Goal: Information Seeking & Learning: Learn about a topic

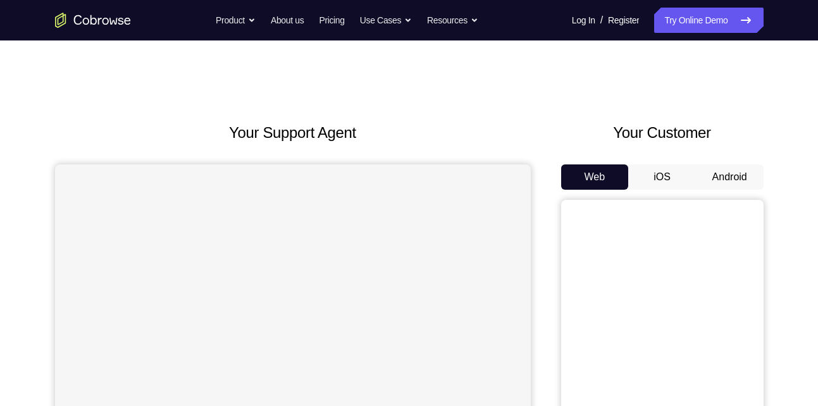
click at [717, 173] on button "Android" at bounding box center [730, 176] width 68 height 25
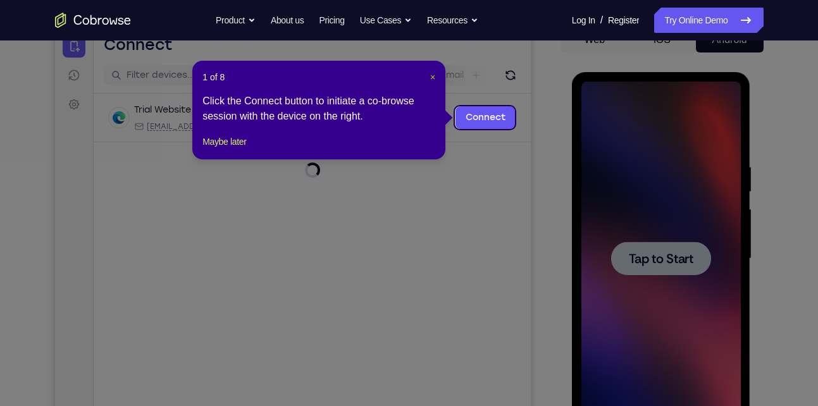
click at [430, 77] on span "×" at bounding box center [432, 77] width 5 height 10
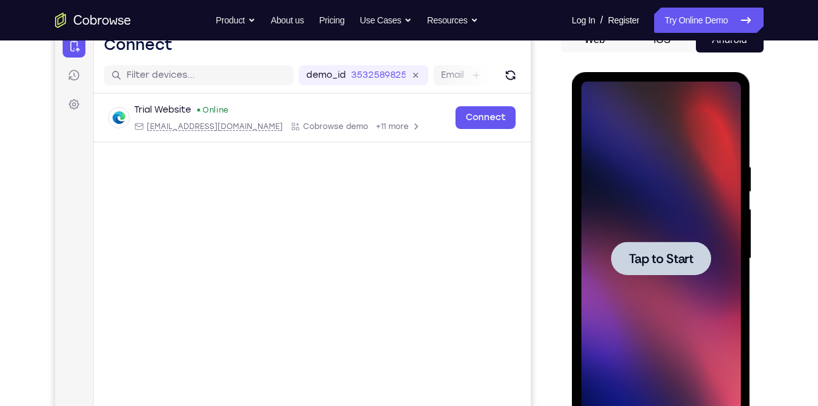
click at [649, 241] on div at bounding box center [660, 259] width 159 height 354
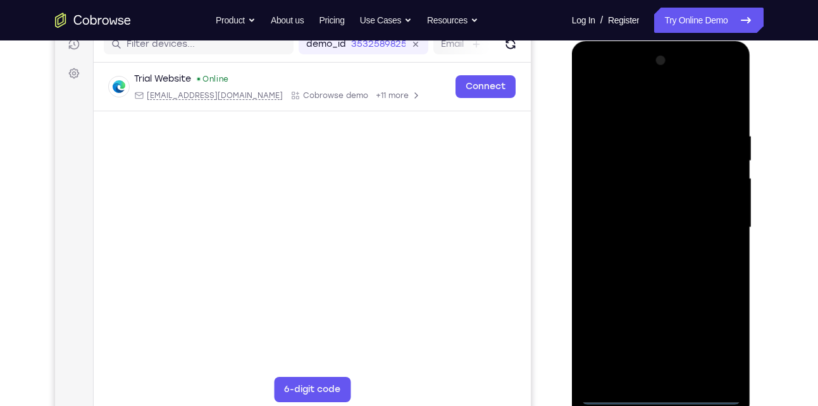
scroll to position [166, 0]
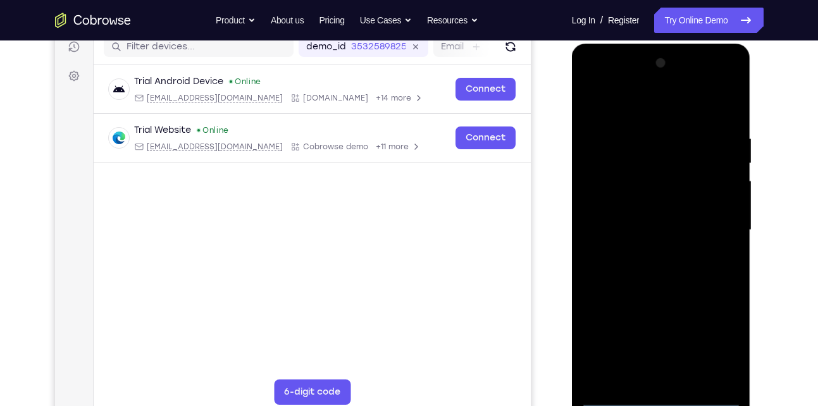
click at [663, 397] on div at bounding box center [660, 230] width 159 height 354
click at [715, 341] on div at bounding box center [660, 230] width 159 height 354
click at [639, 108] on div at bounding box center [660, 230] width 159 height 354
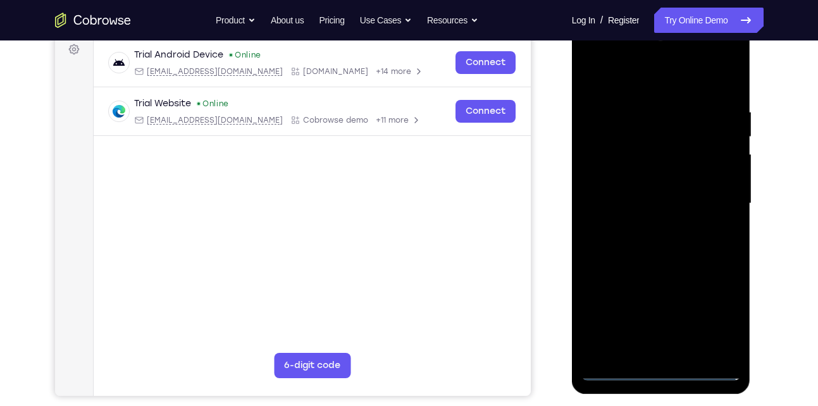
scroll to position [193, 0]
click at [706, 197] on div at bounding box center [660, 203] width 159 height 354
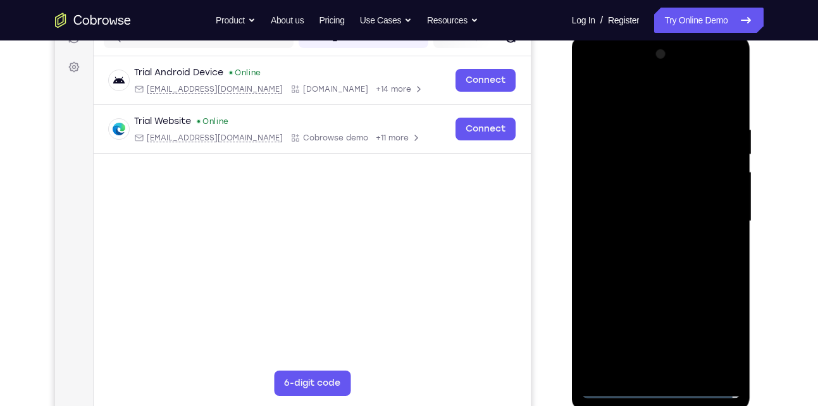
click at [680, 369] on div at bounding box center [660, 221] width 159 height 354
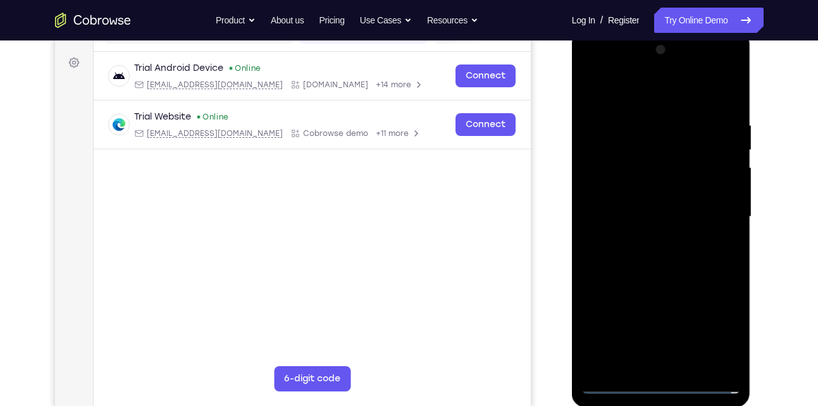
click at [630, 207] on div at bounding box center [660, 217] width 159 height 354
click at [610, 195] on div at bounding box center [660, 217] width 159 height 354
click at [639, 214] on div at bounding box center [660, 217] width 159 height 354
click at [663, 255] on div at bounding box center [660, 217] width 159 height 354
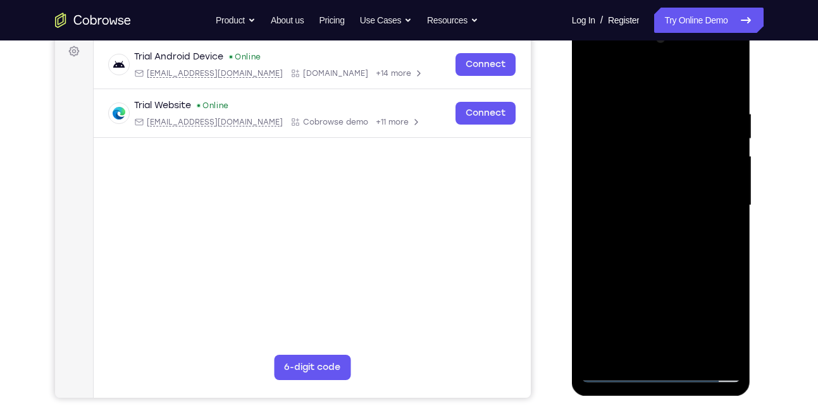
scroll to position [190, 0]
click at [663, 255] on div at bounding box center [660, 206] width 159 height 354
click at [692, 349] on div at bounding box center [660, 206] width 159 height 354
click at [650, 268] on div at bounding box center [660, 206] width 159 height 354
click at [637, 175] on div at bounding box center [660, 206] width 159 height 354
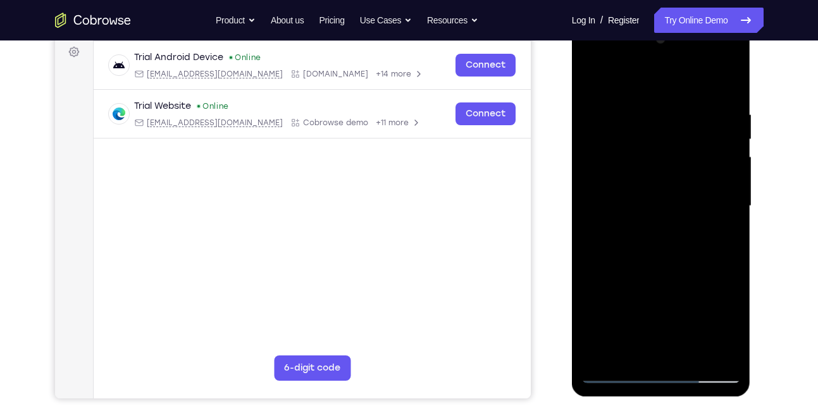
click at [644, 237] on div at bounding box center [660, 206] width 159 height 354
click at [648, 243] on div at bounding box center [660, 206] width 159 height 354
click at [718, 234] on div at bounding box center [660, 206] width 159 height 354
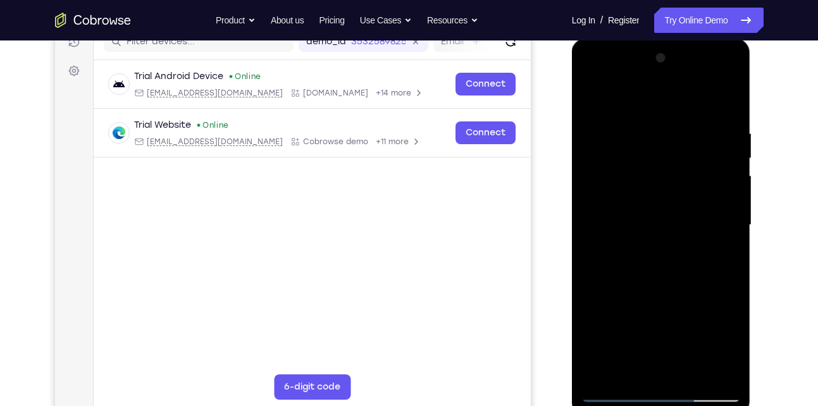
scroll to position [171, 0]
click at [592, 103] on div at bounding box center [660, 224] width 159 height 354
click at [594, 97] on div at bounding box center [660, 224] width 159 height 354
click at [648, 119] on div at bounding box center [660, 224] width 159 height 354
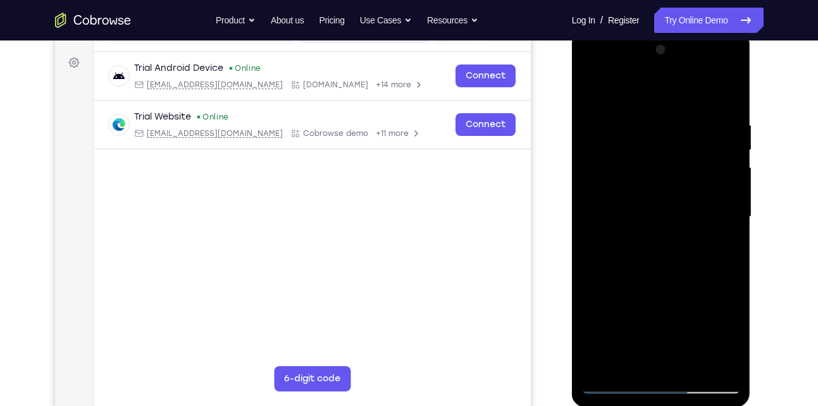
scroll to position [180, 0]
click at [730, 245] on div at bounding box center [660, 216] width 159 height 354
click at [589, 195] on div at bounding box center [660, 216] width 159 height 354
click at [725, 89] on div at bounding box center [660, 216] width 159 height 354
click at [634, 126] on div at bounding box center [660, 216] width 159 height 354
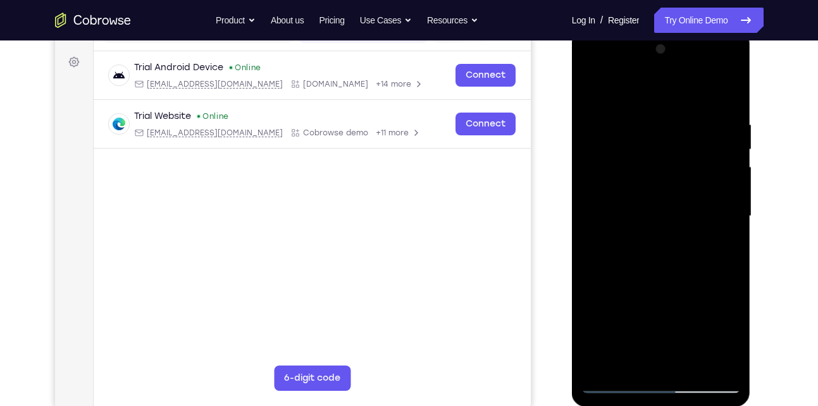
click at [722, 92] on div at bounding box center [660, 216] width 159 height 354
click at [666, 107] on div at bounding box center [660, 216] width 159 height 354
click at [727, 87] on div at bounding box center [660, 216] width 159 height 354
click at [720, 118] on div at bounding box center [660, 216] width 159 height 354
click at [724, 98] on div at bounding box center [660, 216] width 159 height 354
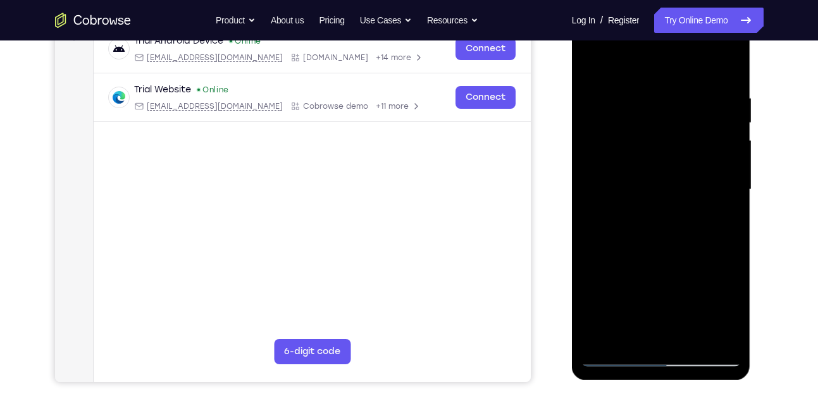
scroll to position [207, 0]
click at [689, 331] on div at bounding box center [660, 189] width 159 height 354
click at [591, 63] on div at bounding box center [660, 189] width 159 height 354
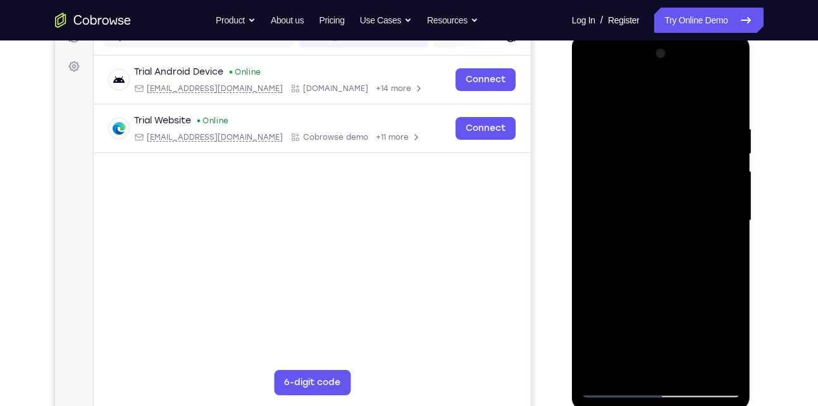
scroll to position [176, 0]
drag, startPoint x: 715, startPoint y: 116, endPoint x: 606, endPoint y: 127, distance: 108.7
click at [606, 127] on div at bounding box center [660, 220] width 159 height 354
drag, startPoint x: 718, startPoint y: 126, endPoint x: 617, endPoint y: 147, distance: 103.9
click at [617, 147] on div at bounding box center [660, 220] width 159 height 354
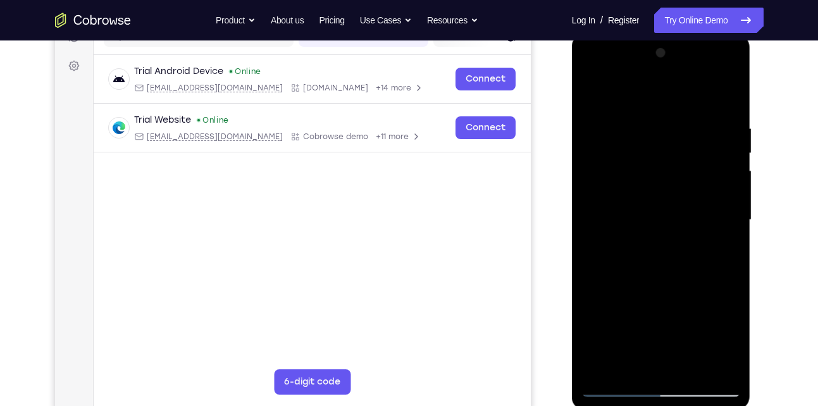
drag, startPoint x: 715, startPoint y: 117, endPoint x: 617, endPoint y: 123, distance: 98.2
click at [617, 123] on div at bounding box center [660, 220] width 159 height 354
drag, startPoint x: 708, startPoint y: 122, endPoint x: 583, endPoint y: 142, distance: 126.1
click at [583, 142] on div at bounding box center [660, 220] width 159 height 354
drag, startPoint x: 696, startPoint y: 120, endPoint x: 540, endPoint y: 147, distance: 157.8
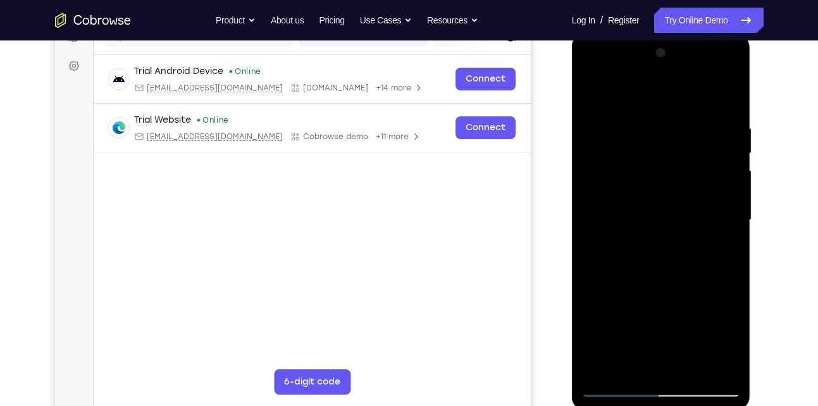
click at [572, 147] on html "Online web based iOS Simulators and Android Emulators. Run iPhone, iPad, Mobile…" at bounding box center [662, 223] width 180 height 379
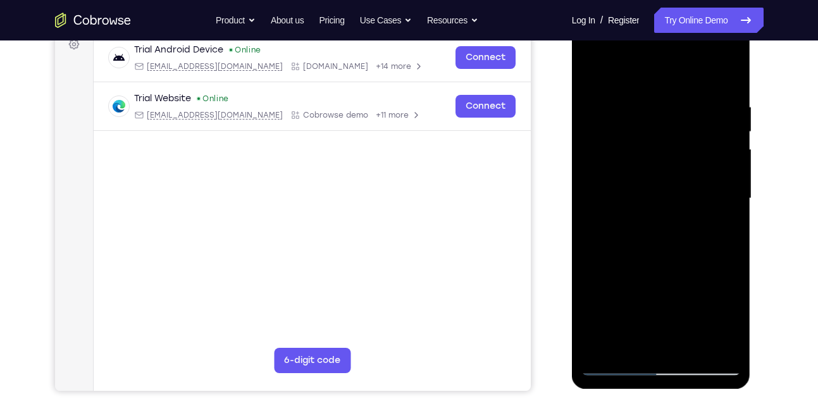
click at [716, 344] on div at bounding box center [660, 199] width 159 height 354
click at [699, 117] on div at bounding box center [660, 199] width 159 height 354
drag, startPoint x: 696, startPoint y: 301, endPoint x: 701, endPoint y: 113, distance: 187.9
click at [701, 113] on div at bounding box center [660, 199] width 159 height 354
drag, startPoint x: 697, startPoint y: 317, endPoint x: 689, endPoint y: 75, distance: 242.3
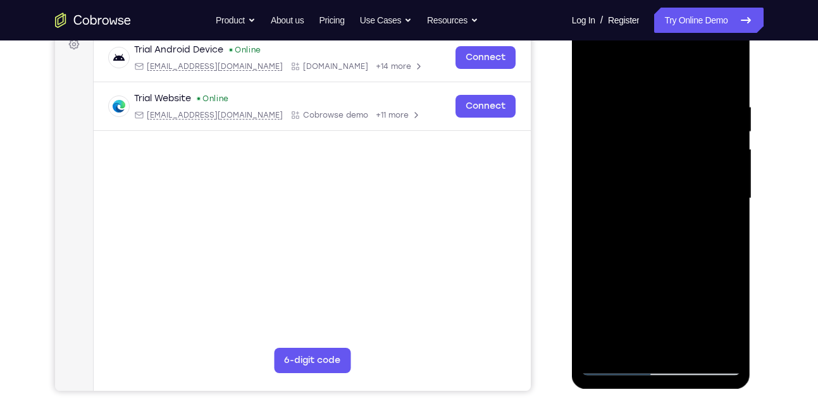
click at [689, 75] on div at bounding box center [660, 199] width 159 height 354
drag, startPoint x: 695, startPoint y: 308, endPoint x: 685, endPoint y: 35, distance: 272.7
click at [685, 35] on div at bounding box center [660, 199] width 159 height 354
drag, startPoint x: 693, startPoint y: 282, endPoint x: 688, endPoint y: 3, distance: 278.9
click at [688, 12] on html "Online web based iOS Simulators and Android Emulators. Run iPhone, iPad, Mobile…" at bounding box center [662, 201] width 180 height 379
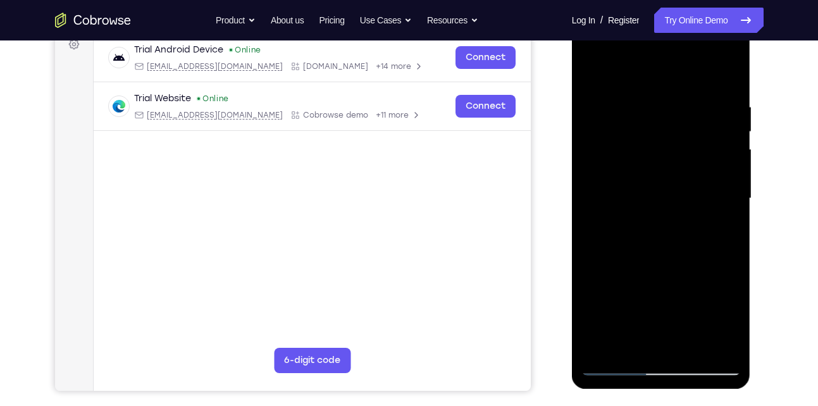
drag, startPoint x: 694, startPoint y: 273, endPoint x: 708, endPoint y: 23, distance: 250.8
click at [708, 23] on div at bounding box center [660, 199] width 159 height 354
drag, startPoint x: 687, startPoint y: 301, endPoint x: 703, endPoint y: 89, distance: 213.1
click at [703, 89] on div at bounding box center [660, 199] width 159 height 354
drag, startPoint x: 681, startPoint y: 304, endPoint x: 685, endPoint y: 3, distance: 301.0
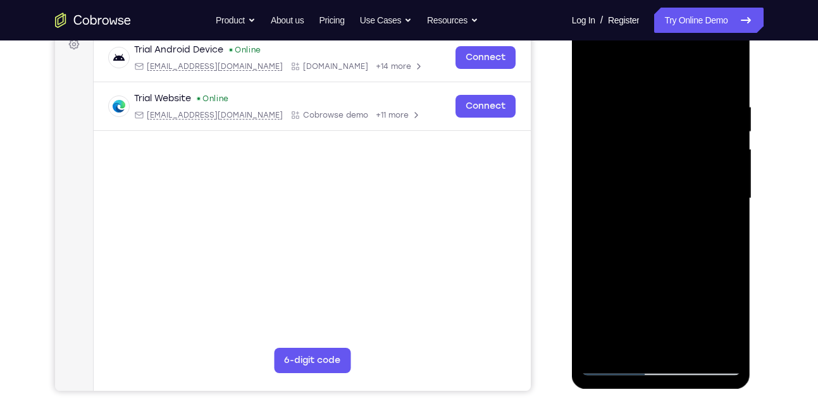
click at [685, 12] on html "Online web based iOS Simulators and Android Emulators. Run iPhone, iPad, Mobile…" at bounding box center [662, 201] width 180 height 379
drag, startPoint x: 663, startPoint y: 138, endPoint x: 655, endPoint y: 348, distance: 210.8
click at [655, 348] on div at bounding box center [660, 199] width 159 height 354
drag, startPoint x: 657, startPoint y: 132, endPoint x: 648, endPoint y: 284, distance: 152.7
click at [648, 284] on div at bounding box center [660, 199] width 159 height 354
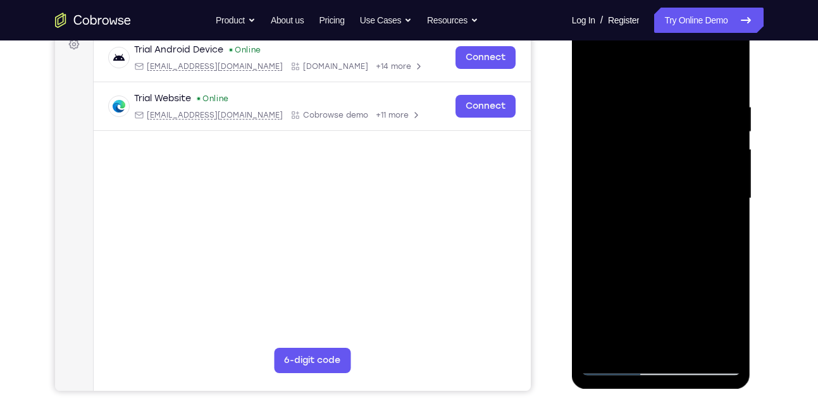
drag, startPoint x: 667, startPoint y: 156, endPoint x: 673, endPoint y: 304, distance: 148.1
click at [673, 304] on div at bounding box center [660, 199] width 159 height 354
drag, startPoint x: 669, startPoint y: 144, endPoint x: 674, endPoint y: 238, distance: 95.0
click at [674, 238] on div at bounding box center [660, 199] width 159 height 354
click at [658, 182] on div at bounding box center [660, 199] width 159 height 354
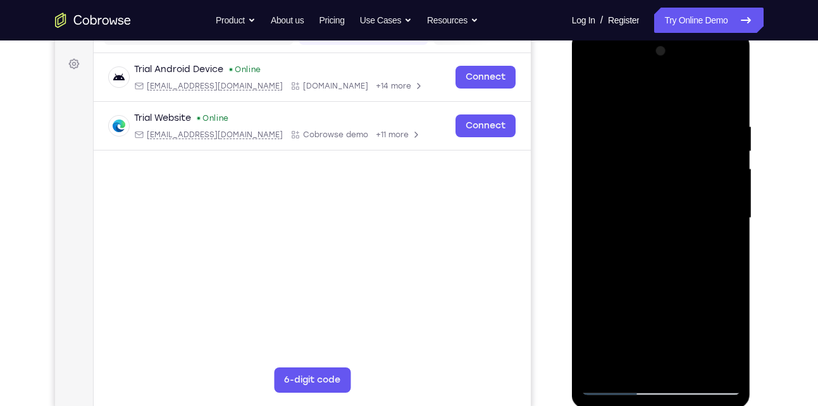
scroll to position [177, 0]
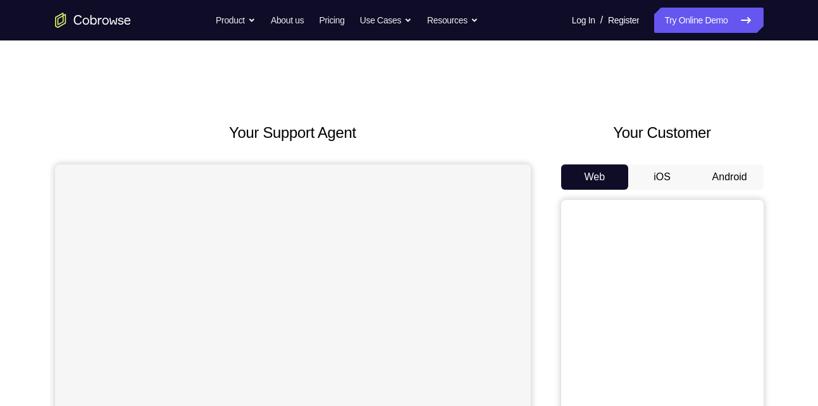
click at [740, 180] on button "Android" at bounding box center [730, 176] width 68 height 25
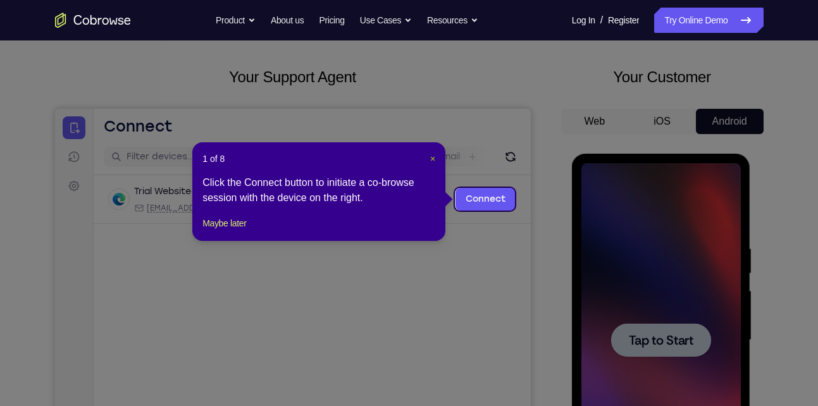
click at [433, 157] on span "×" at bounding box center [432, 159] width 5 height 10
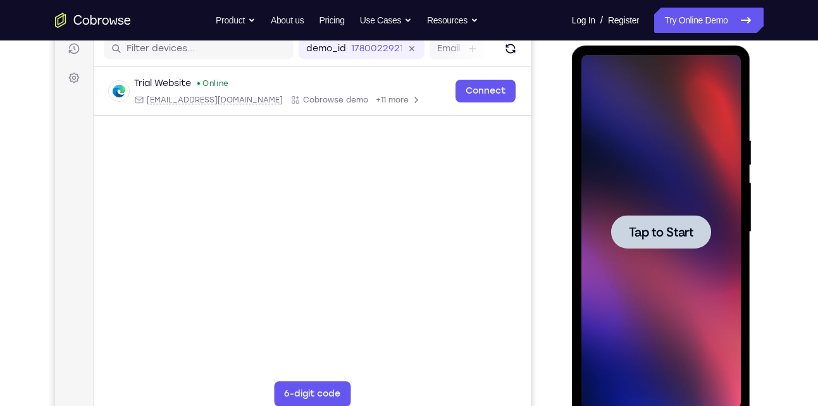
scroll to position [166, 0]
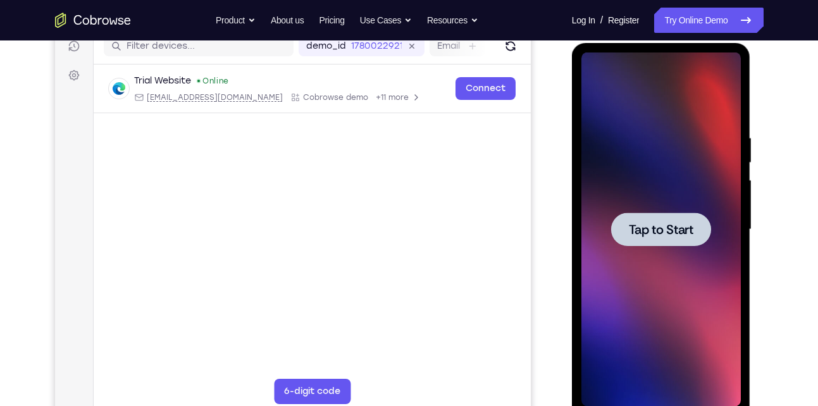
click at [659, 212] on div at bounding box center [661, 229] width 100 height 34
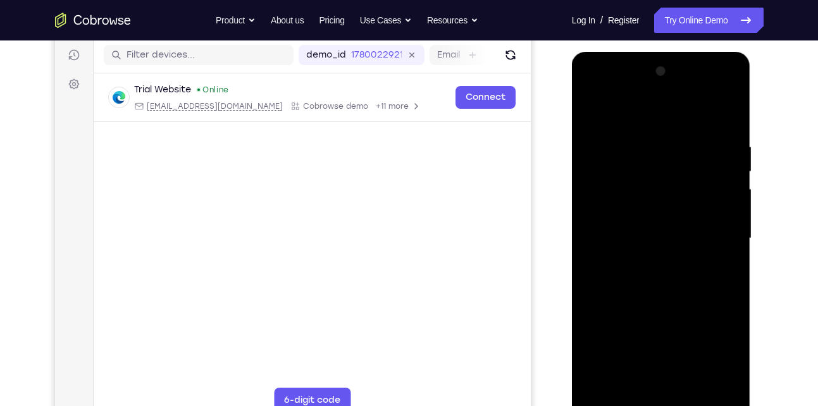
scroll to position [190, 0]
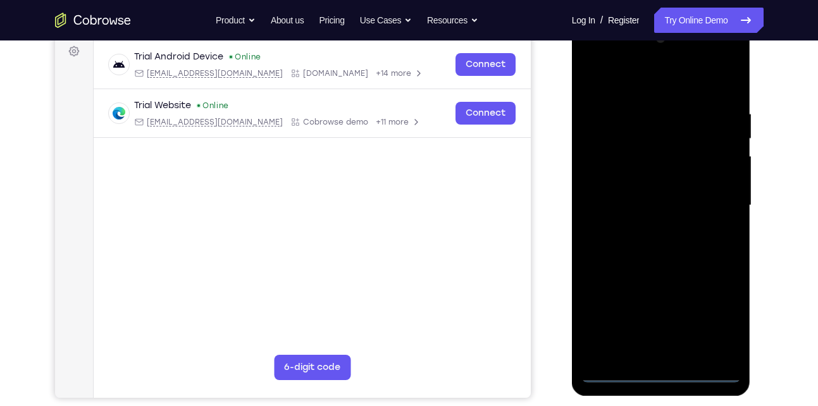
click at [665, 371] on div at bounding box center [660, 205] width 159 height 354
click at [722, 321] on div at bounding box center [660, 205] width 159 height 354
click at [644, 78] on div at bounding box center [660, 205] width 159 height 354
click at [713, 196] on div at bounding box center [660, 205] width 159 height 354
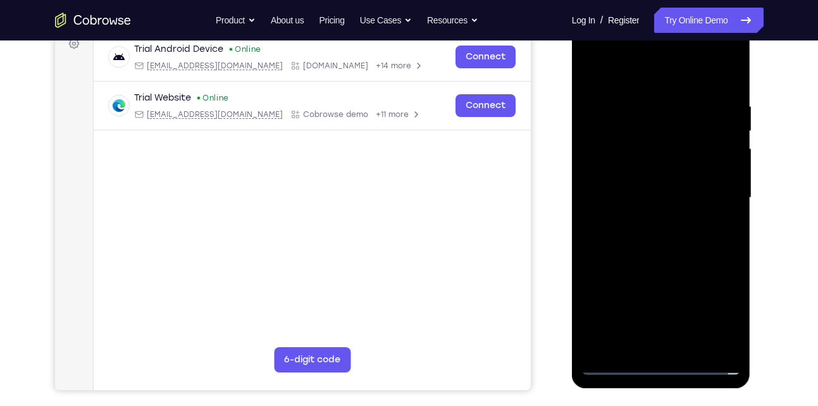
scroll to position [199, 0]
click at [647, 219] on div at bounding box center [660, 197] width 159 height 354
click at [606, 186] on div at bounding box center [660, 197] width 159 height 354
click at [623, 172] on div at bounding box center [660, 197] width 159 height 354
click at [646, 197] on div at bounding box center [660, 197] width 159 height 354
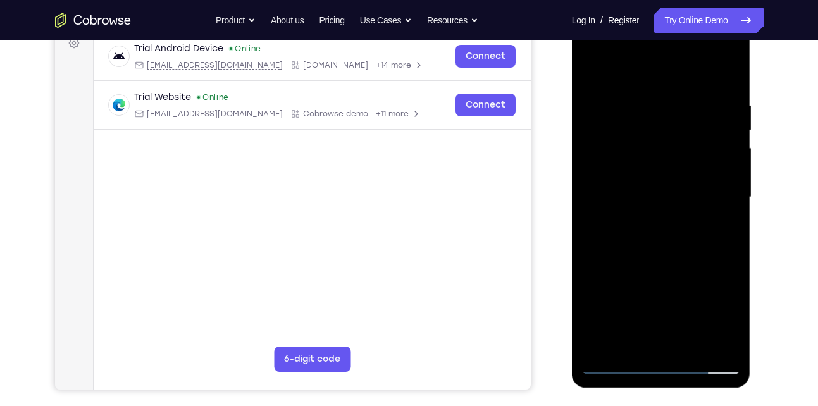
click at [661, 254] on div at bounding box center [660, 197] width 159 height 354
click at [686, 350] on div at bounding box center [660, 197] width 159 height 354
click at [638, 258] on div at bounding box center [660, 197] width 159 height 354
click at [632, 152] on div at bounding box center [660, 197] width 159 height 354
click at [633, 338] on div at bounding box center [660, 197] width 159 height 354
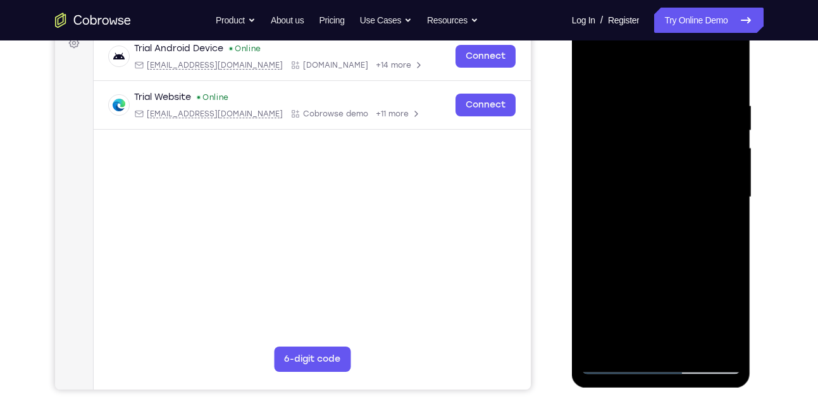
click at [718, 230] on div at bounding box center [660, 197] width 159 height 354
click at [591, 70] on div at bounding box center [660, 197] width 159 height 354
click at [631, 163] on div at bounding box center [660, 197] width 159 height 354
click at [612, 71] on div at bounding box center [660, 197] width 159 height 354
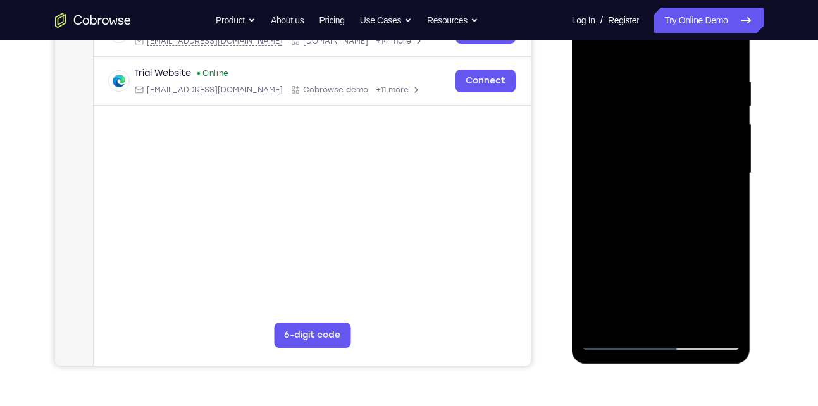
scroll to position [224, 0]
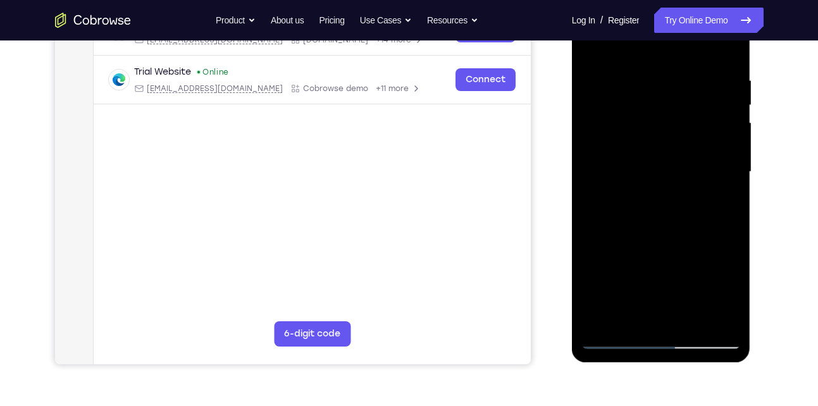
click at [646, 191] on div at bounding box center [660, 172] width 159 height 354
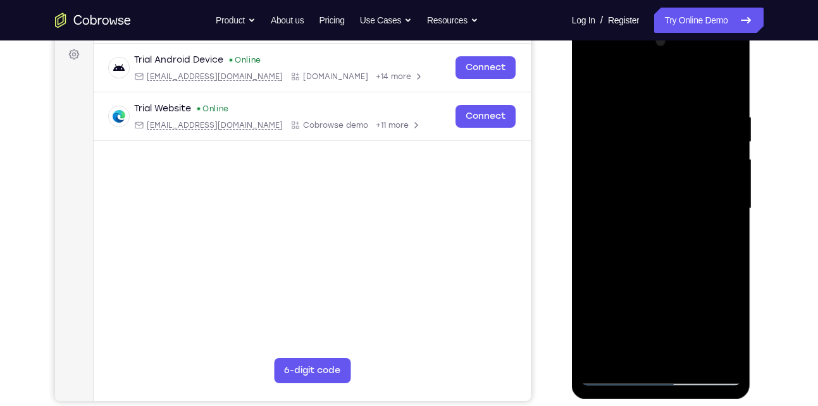
scroll to position [188, 0]
click at [716, 212] on div at bounding box center [660, 208] width 159 height 354
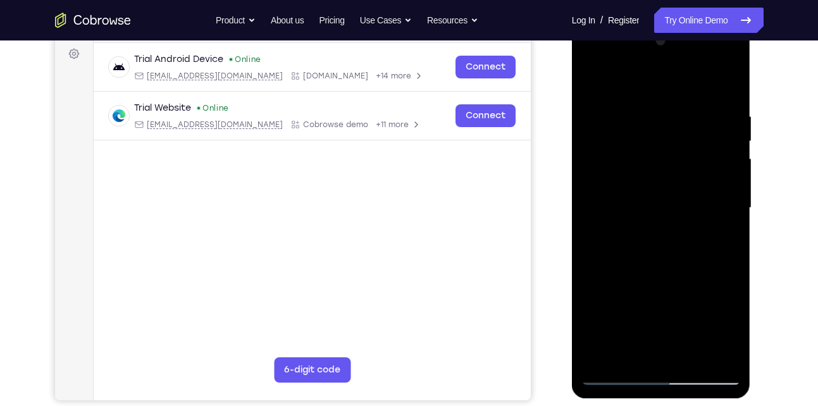
click at [726, 257] on div at bounding box center [660, 208] width 159 height 354
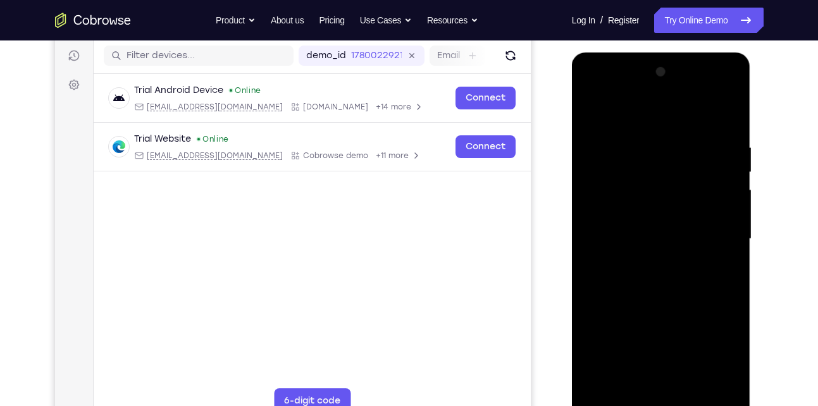
scroll to position [154, 0]
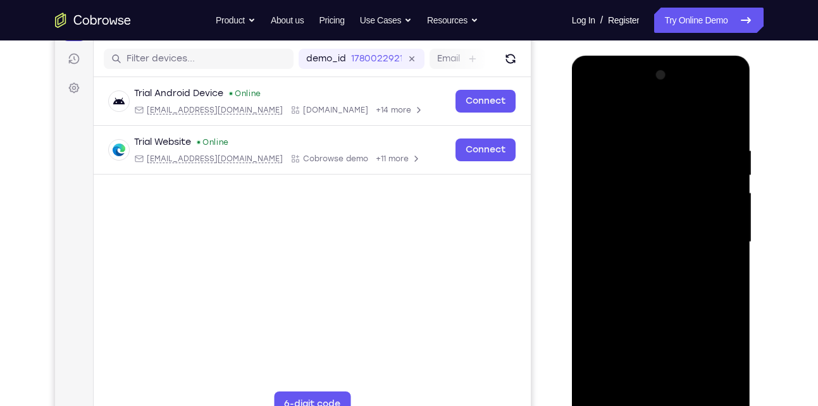
click at [726, 257] on div at bounding box center [660, 242] width 159 height 354
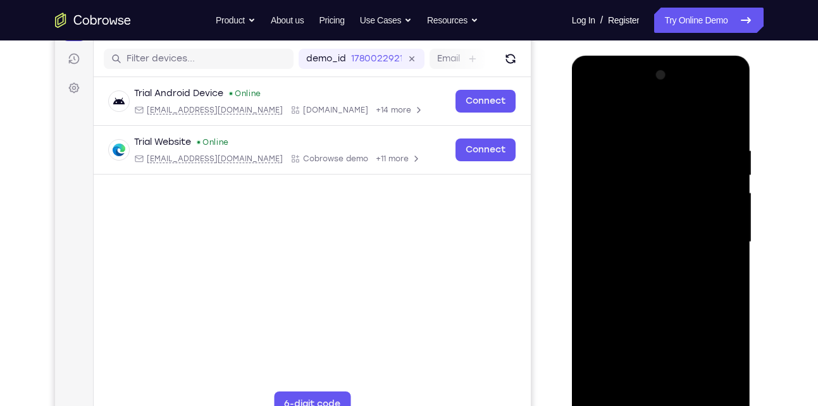
click at [726, 257] on div at bounding box center [660, 242] width 159 height 354
click at [594, 264] on div at bounding box center [660, 242] width 159 height 354
click at [586, 244] on div at bounding box center [660, 242] width 159 height 354
click at [725, 271] on div at bounding box center [660, 242] width 159 height 354
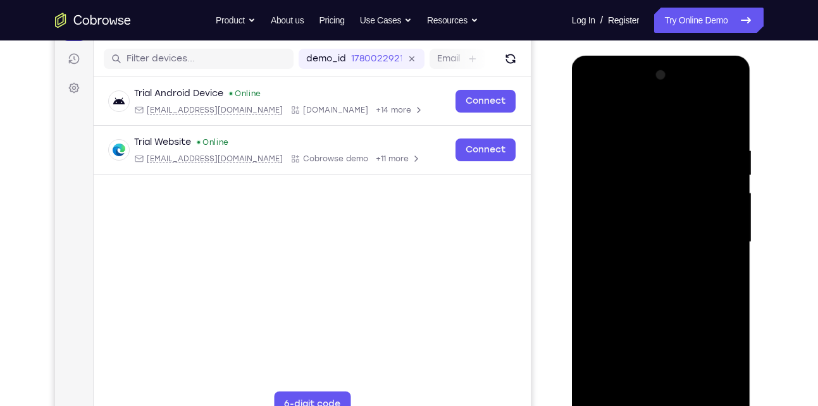
click at [599, 207] on div at bounding box center [660, 242] width 159 height 354
click at [614, 274] on div at bounding box center [660, 242] width 159 height 354
click at [729, 240] on div at bounding box center [660, 242] width 159 height 354
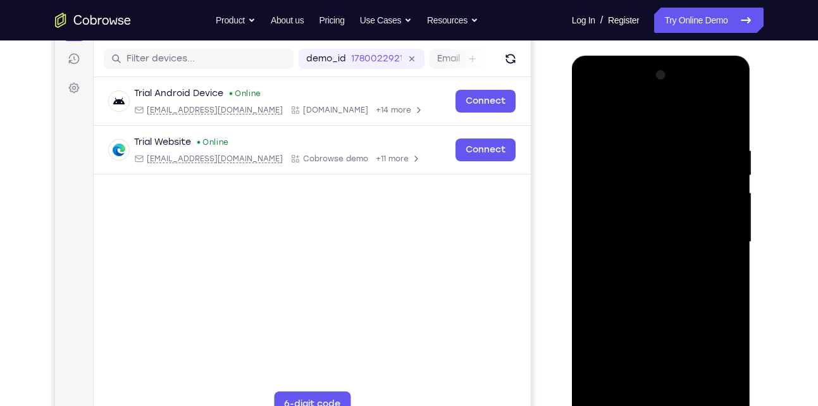
click at [586, 237] on div at bounding box center [660, 242] width 159 height 354
click at [732, 80] on div at bounding box center [660, 242] width 159 height 354
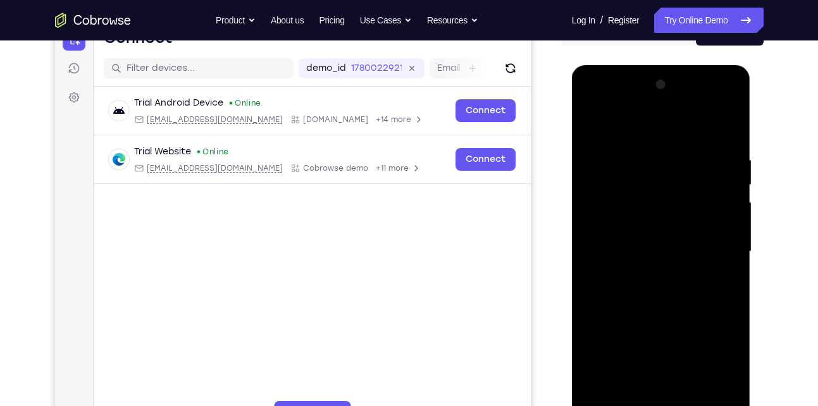
scroll to position [145, 0]
click at [590, 122] on div at bounding box center [660, 251] width 159 height 354
click at [667, 221] on div at bounding box center [660, 251] width 159 height 354
drag, startPoint x: 688, startPoint y: 171, endPoint x: 691, endPoint y: 349, distance: 178.4
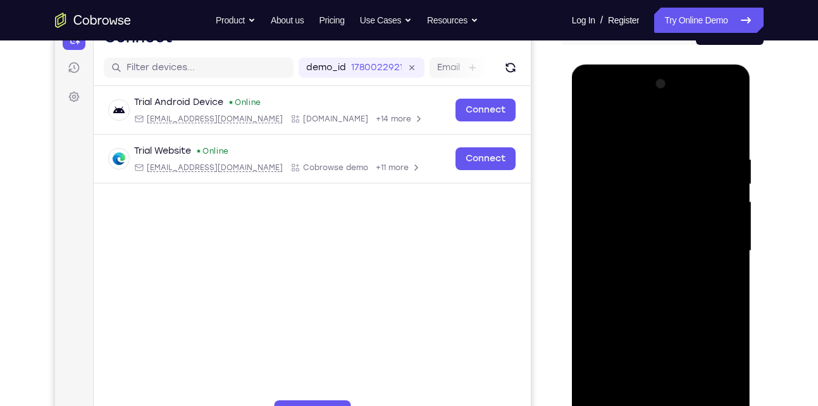
click at [691, 349] on div at bounding box center [660, 251] width 159 height 354
drag, startPoint x: 644, startPoint y: 233, endPoint x: 642, endPoint y: 389, distance: 156.2
click at [642, 389] on div at bounding box center [660, 251] width 159 height 354
drag, startPoint x: 661, startPoint y: 205, endPoint x: 680, endPoint y: 362, distance: 158.7
click at [680, 362] on div at bounding box center [660, 251] width 159 height 354
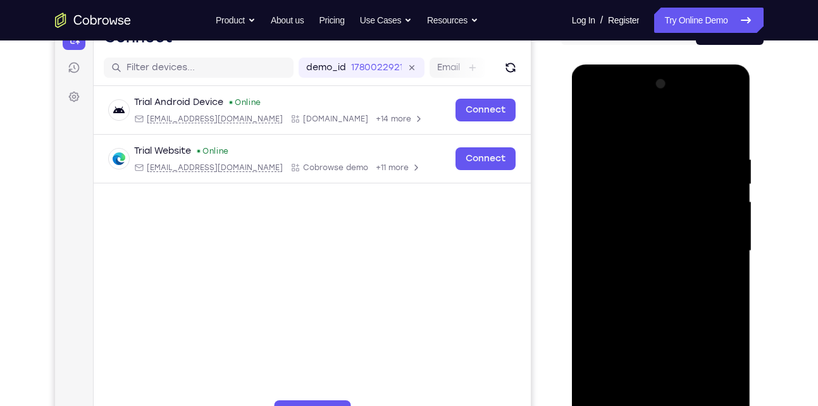
drag, startPoint x: 668, startPoint y: 177, endPoint x: 667, endPoint y: 305, distance: 127.7
click at [667, 305] on div at bounding box center [660, 251] width 159 height 354
drag, startPoint x: 677, startPoint y: 156, endPoint x: 685, endPoint y: 357, distance: 201.9
click at [685, 357] on div at bounding box center [660, 251] width 159 height 354
click at [614, 121] on div at bounding box center [660, 251] width 159 height 354
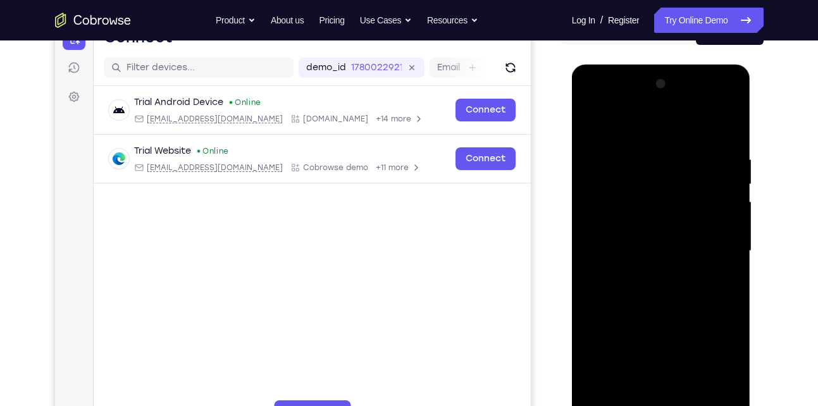
scroll to position [169, 0]
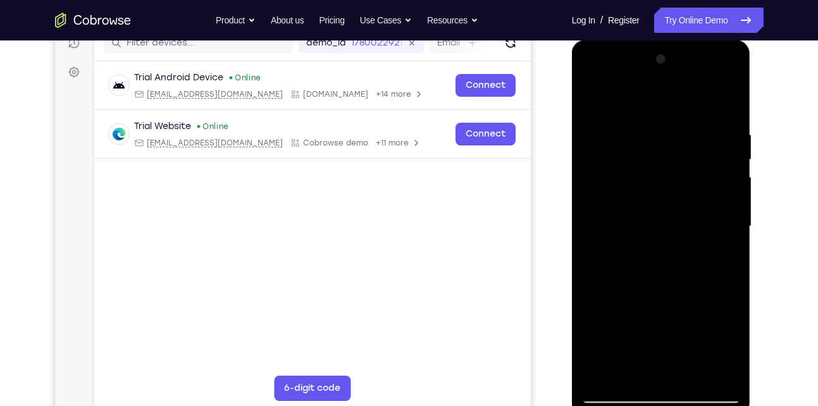
click at [670, 261] on div at bounding box center [660, 226] width 159 height 354
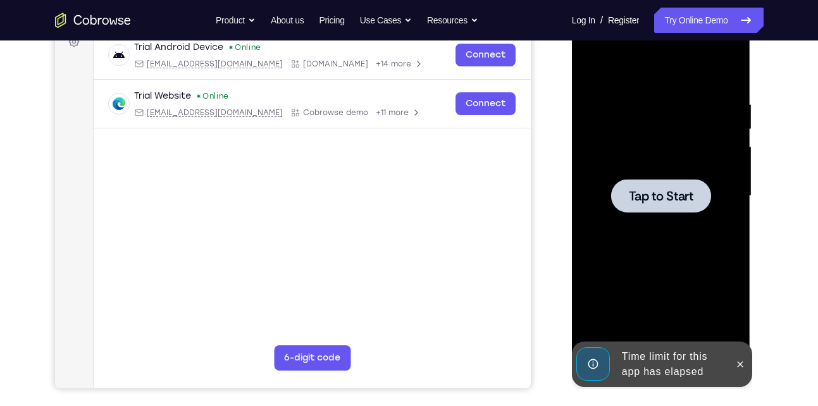
scroll to position [161, 0]
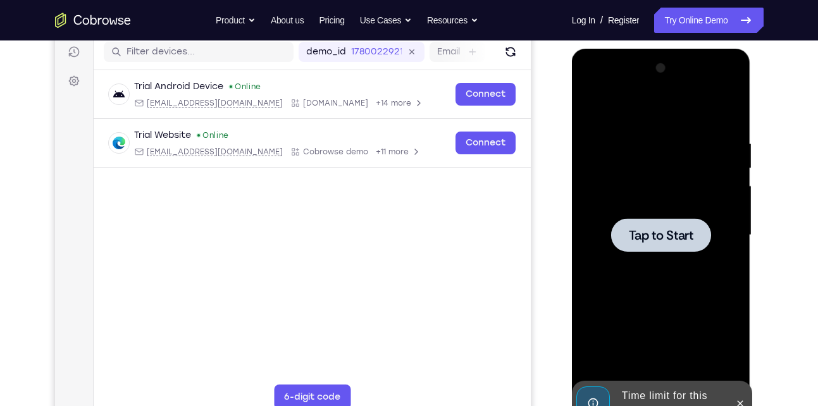
click at [673, 233] on span "Tap to Start" at bounding box center [661, 235] width 65 height 13
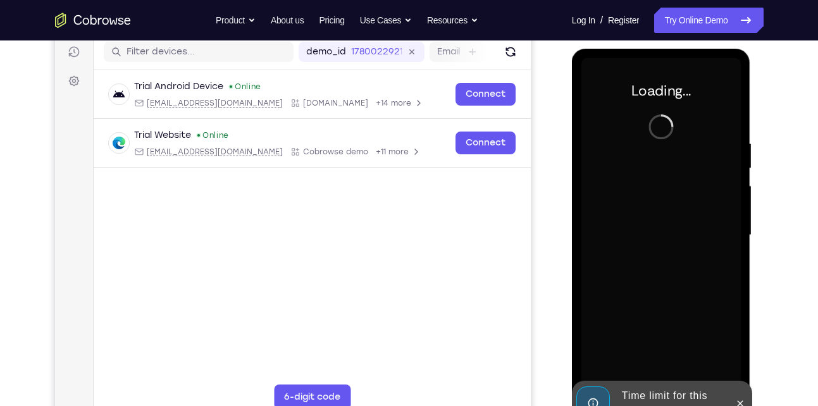
scroll to position [213, 0]
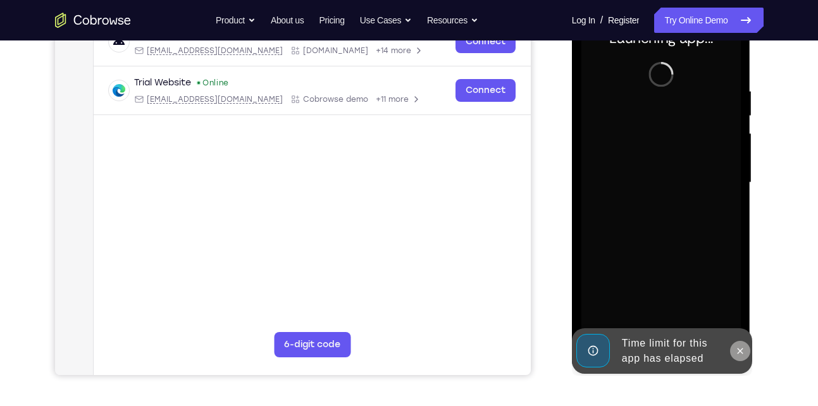
click at [734, 348] on button at bounding box center [740, 351] width 20 height 20
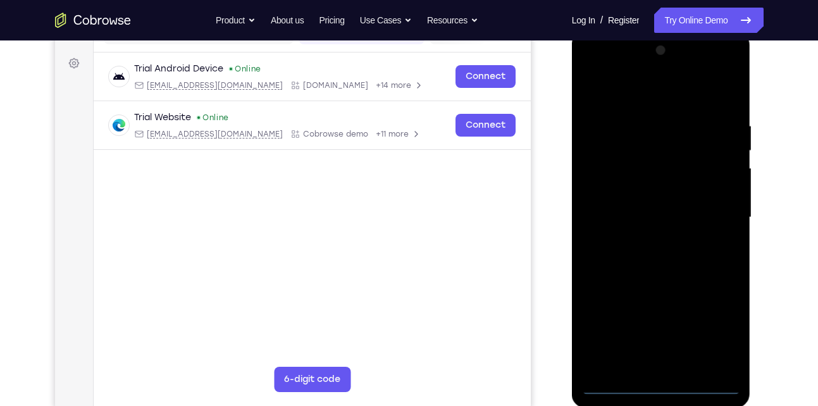
scroll to position [177, 0]
click at [660, 384] on div at bounding box center [660, 219] width 159 height 354
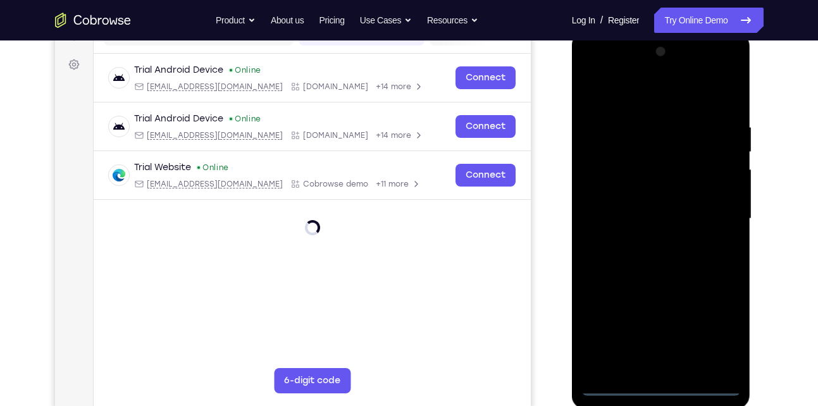
click at [720, 333] on div at bounding box center [660, 219] width 159 height 354
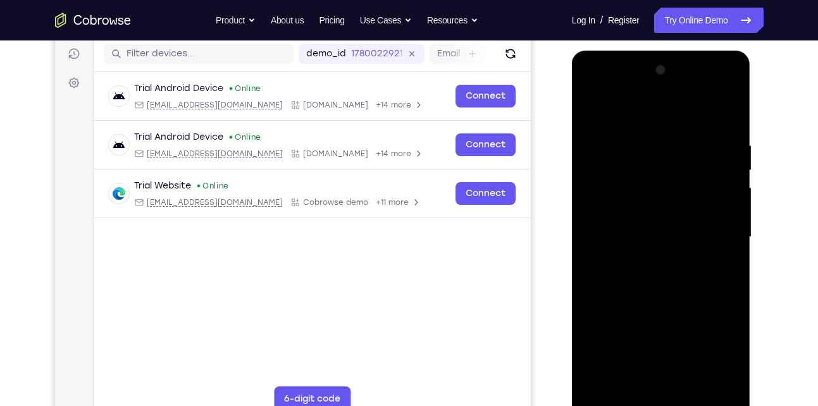
scroll to position [158, 0]
click at [634, 120] on div at bounding box center [660, 238] width 159 height 354
click at [715, 242] on div at bounding box center [660, 238] width 159 height 354
click at [647, 386] on div at bounding box center [660, 238] width 159 height 354
click at [620, 226] on div at bounding box center [660, 238] width 159 height 354
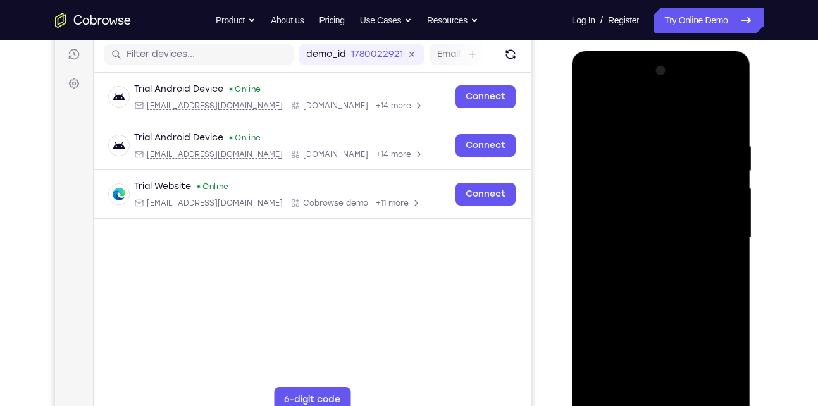
click at [626, 211] on div at bounding box center [660, 238] width 159 height 354
click at [637, 235] on div at bounding box center [660, 238] width 159 height 354
click at [720, 208] on div at bounding box center [660, 238] width 159 height 354
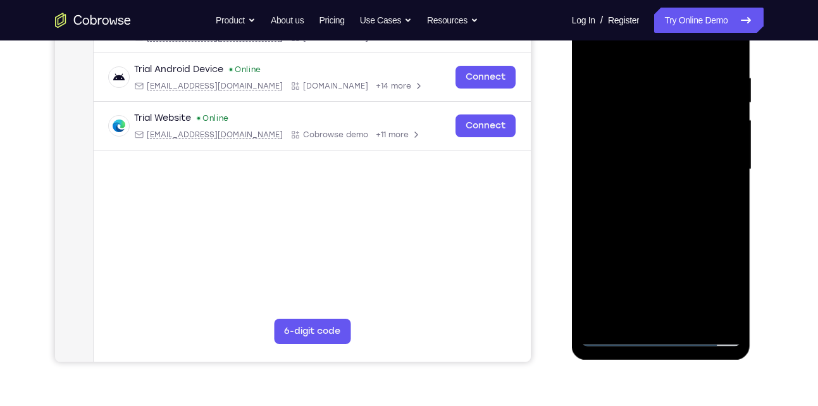
scroll to position [230, 0]
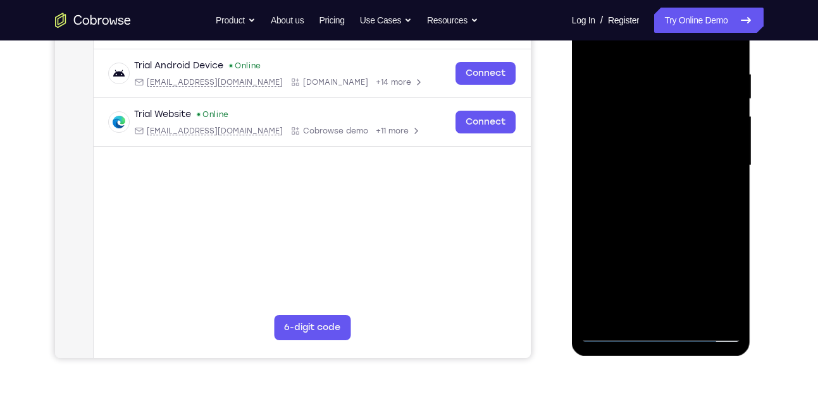
click at [668, 227] on div at bounding box center [660, 166] width 159 height 354
click at [627, 308] on div at bounding box center [660, 166] width 159 height 354
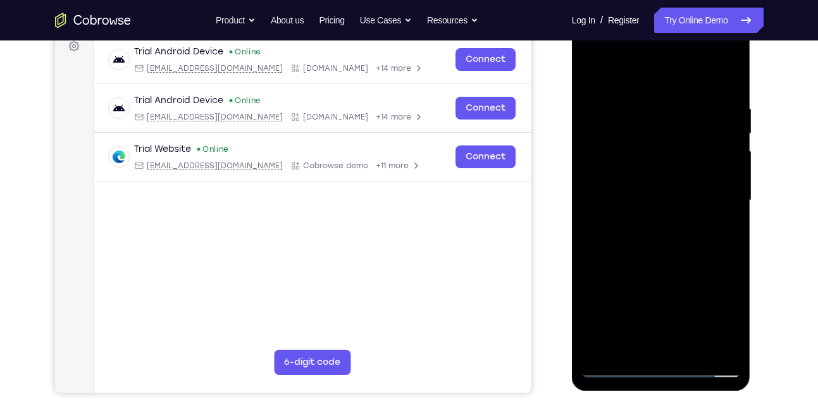
scroll to position [195, 0]
drag, startPoint x: 648, startPoint y: 80, endPoint x: 651, endPoint y: 2, distance: 77.8
click at [651, 15] on html "Online web based iOS Simulators and Android Emulators. Run iPhone, iPad, Mobile…" at bounding box center [662, 204] width 180 height 379
click at [602, 72] on div at bounding box center [660, 201] width 159 height 354
click at [655, 95] on div at bounding box center [660, 201] width 159 height 354
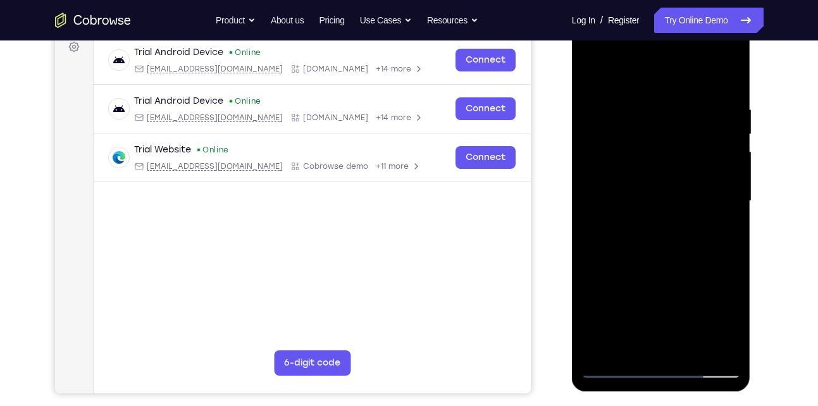
click at [593, 75] on div at bounding box center [660, 201] width 159 height 354
click at [706, 71] on div at bounding box center [660, 201] width 159 height 354
click at [729, 112] on div at bounding box center [660, 201] width 159 height 354
click at [654, 70] on div at bounding box center [660, 201] width 159 height 354
click at [663, 95] on div at bounding box center [660, 201] width 159 height 354
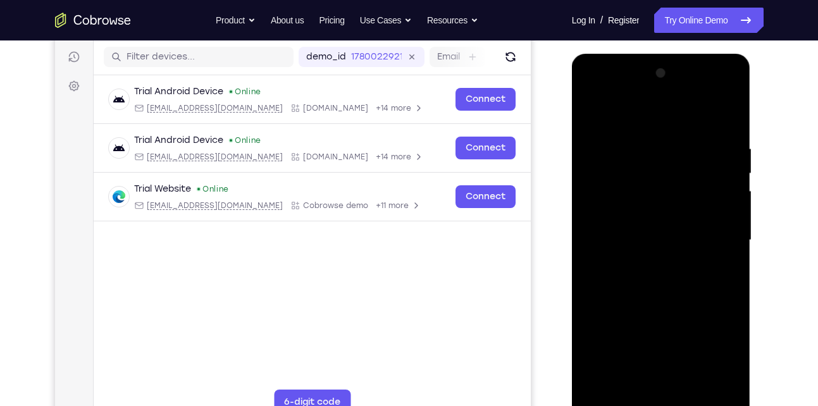
scroll to position [157, 0]
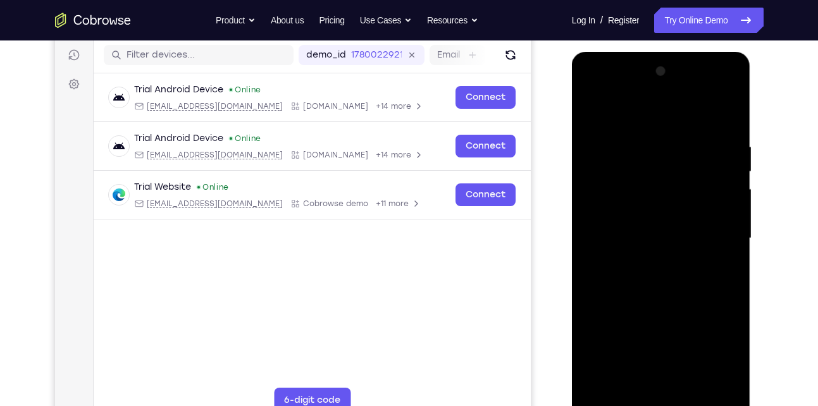
click at [676, 268] on div at bounding box center [660, 238] width 159 height 354
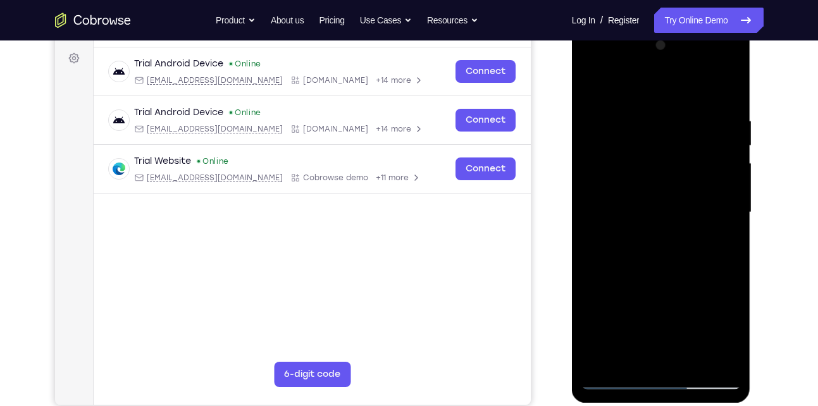
scroll to position [175, 0]
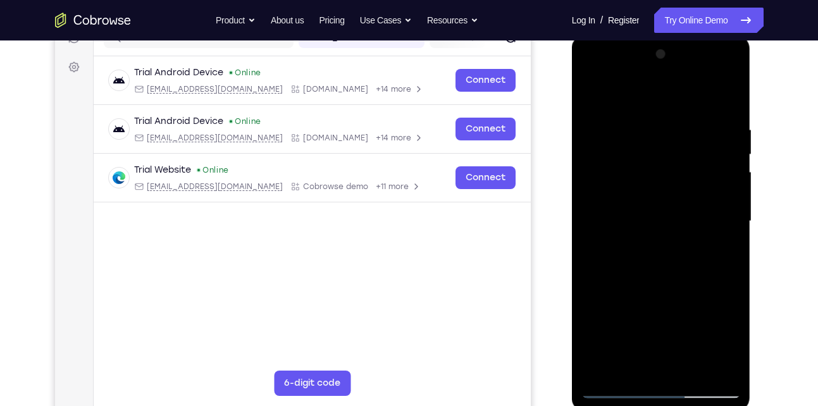
click at [706, 205] on div at bounding box center [660, 221] width 159 height 354
click at [736, 211] on div at bounding box center [660, 221] width 159 height 354
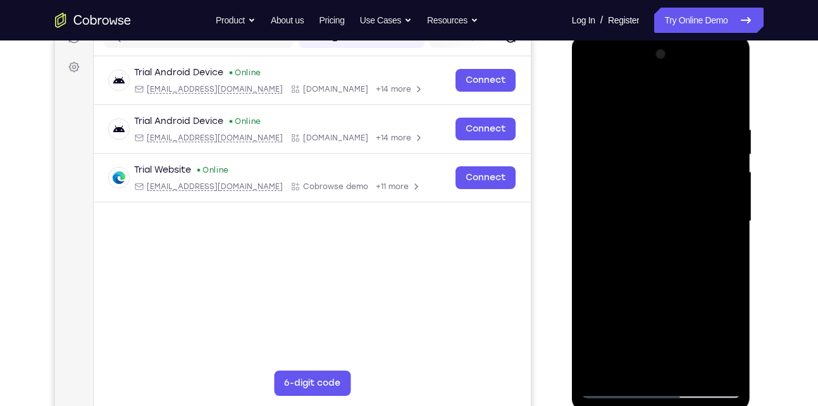
click at [736, 211] on div at bounding box center [660, 221] width 159 height 354
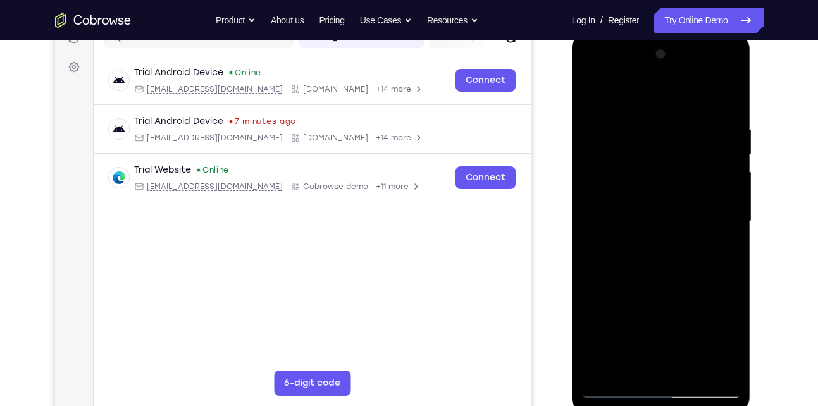
click at [736, 211] on div at bounding box center [660, 221] width 159 height 354
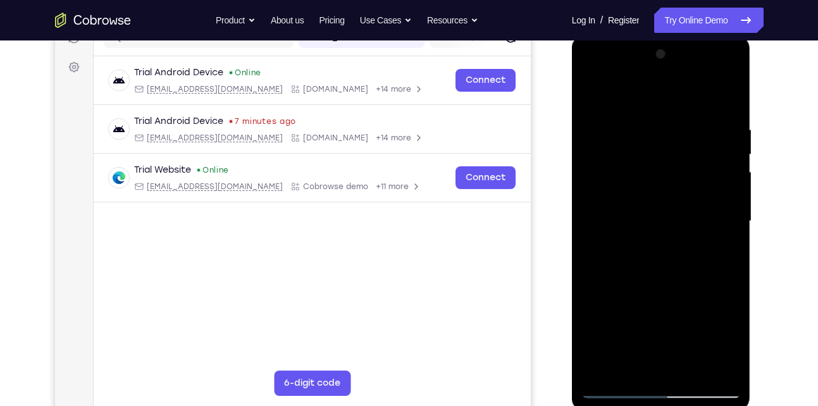
click at [736, 211] on div at bounding box center [660, 221] width 159 height 354
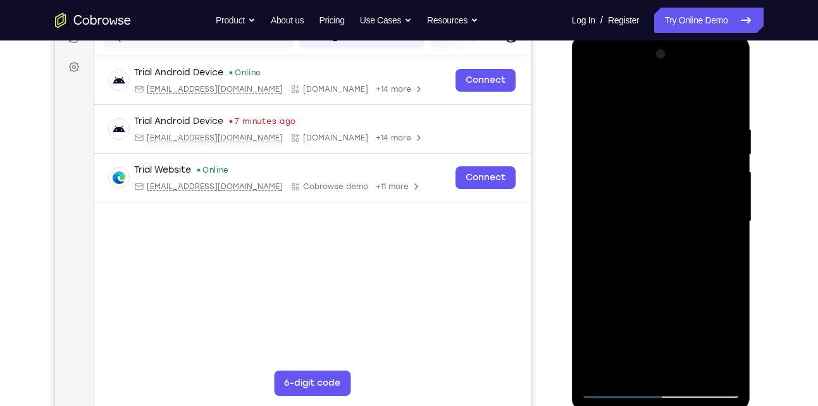
click at [736, 211] on div at bounding box center [660, 221] width 159 height 354
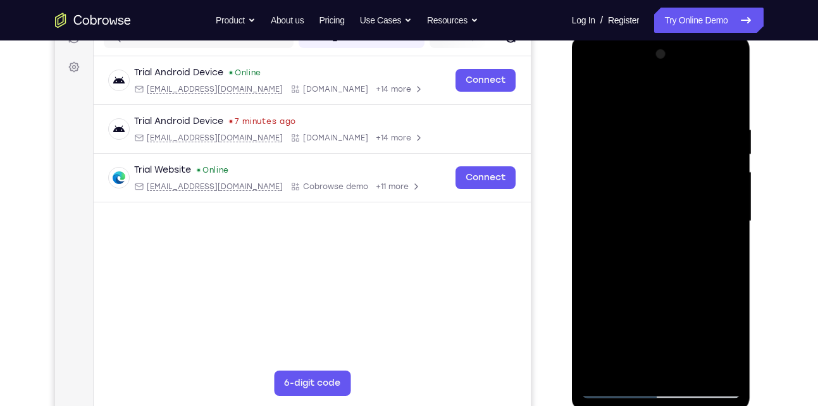
click at [736, 211] on div at bounding box center [660, 221] width 159 height 354
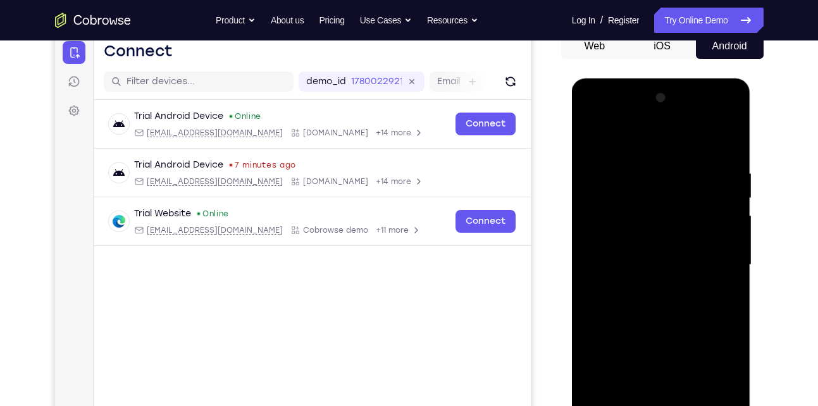
scroll to position [130, 0]
click at [728, 243] on div at bounding box center [660, 266] width 159 height 354
click at [734, 228] on div at bounding box center [660, 266] width 159 height 354
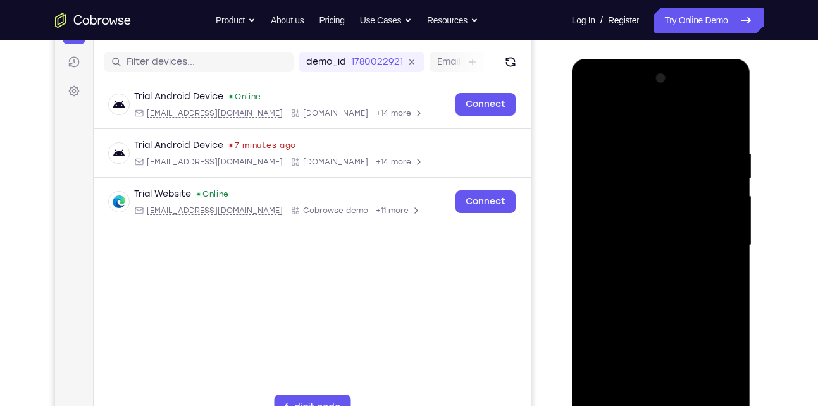
scroll to position [148, 0]
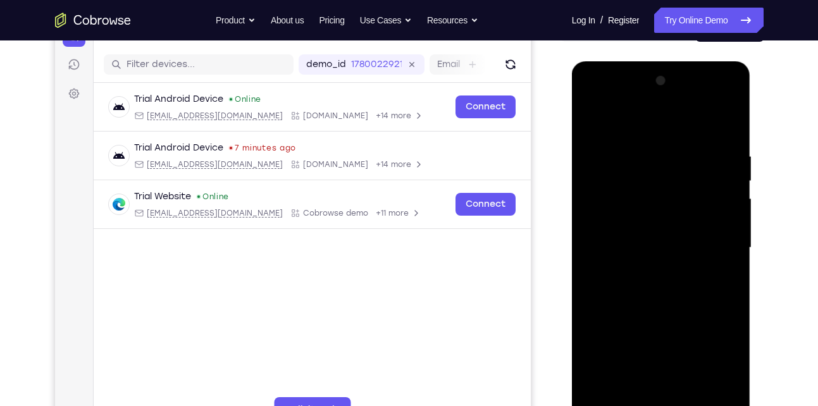
click at [738, 231] on div at bounding box center [660, 248] width 159 height 354
click at [729, 235] on div at bounding box center [660, 248] width 159 height 354
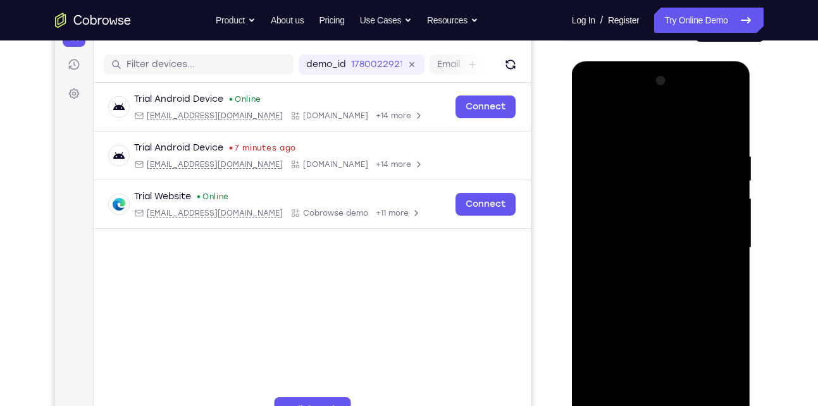
click at [729, 235] on div at bounding box center [660, 248] width 159 height 354
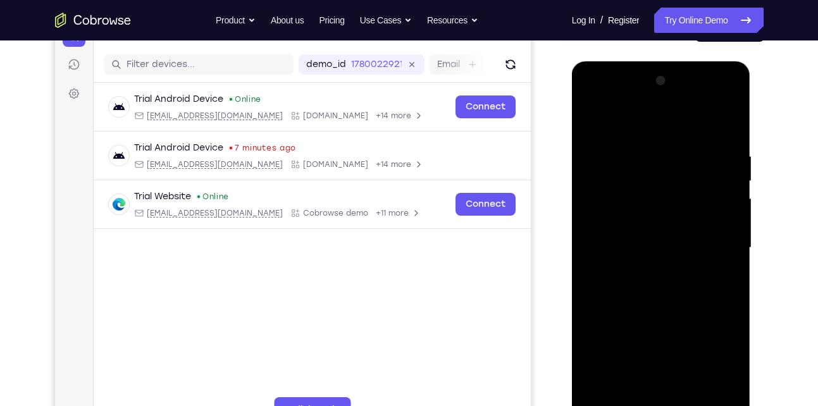
click at [729, 235] on div at bounding box center [660, 248] width 159 height 354
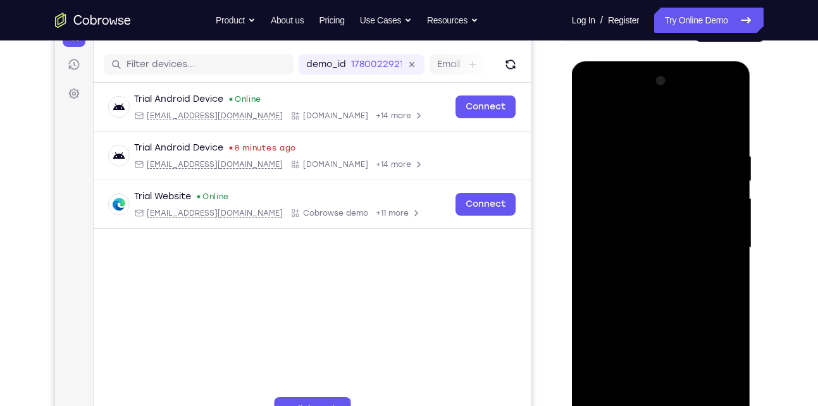
click at [729, 235] on div at bounding box center [660, 248] width 159 height 354
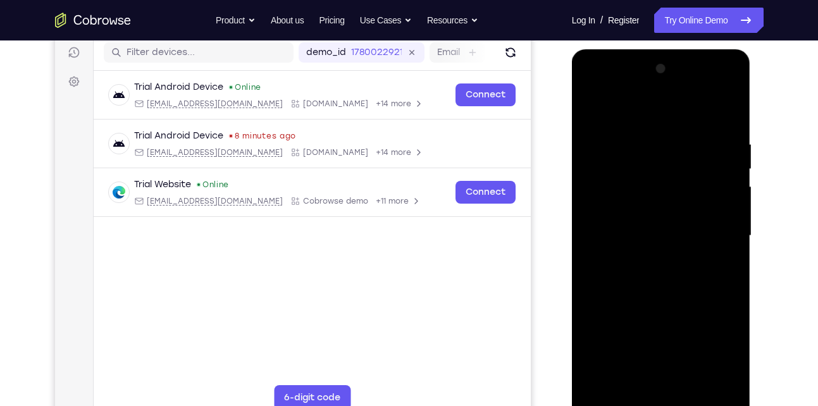
scroll to position [161, 0]
click at [729, 235] on div at bounding box center [660, 235] width 159 height 354
click at [734, 180] on div at bounding box center [660, 235] width 159 height 354
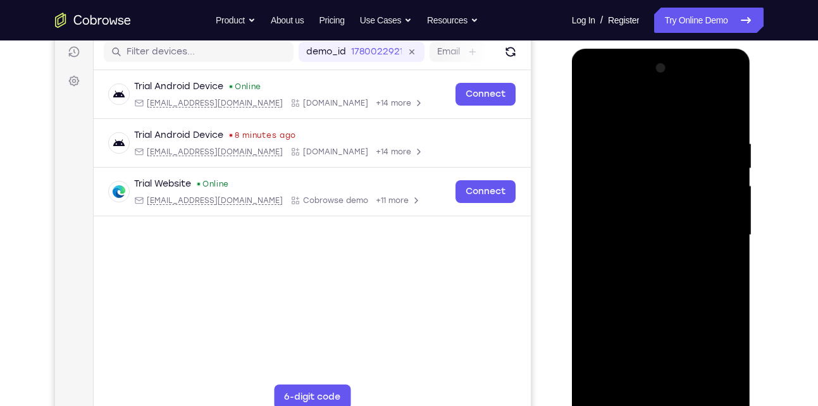
click at [728, 188] on div at bounding box center [660, 235] width 159 height 354
click at [723, 132] on div at bounding box center [660, 235] width 159 height 354
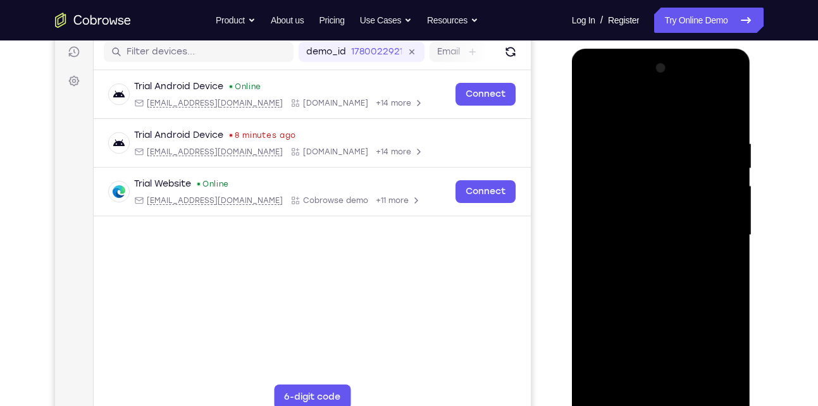
click at [723, 132] on div at bounding box center [660, 235] width 159 height 354
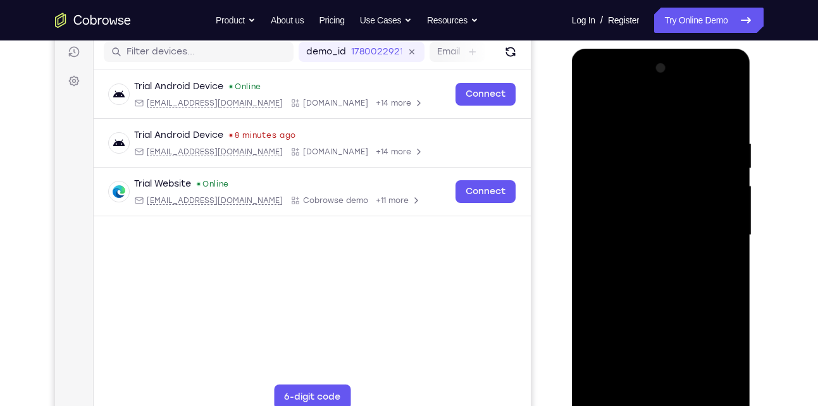
click at [723, 132] on div at bounding box center [660, 235] width 159 height 354
click at [724, 133] on div at bounding box center [660, 235] width 159 height 354
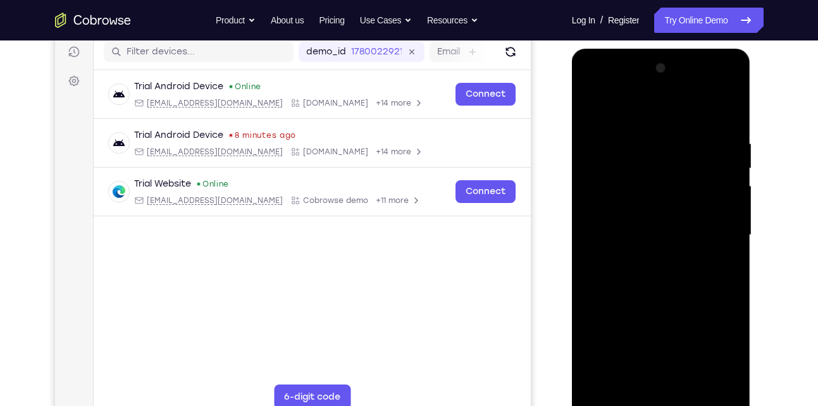
click at [724, 133] on div at bounding box center [660, 235] width 159 height 354
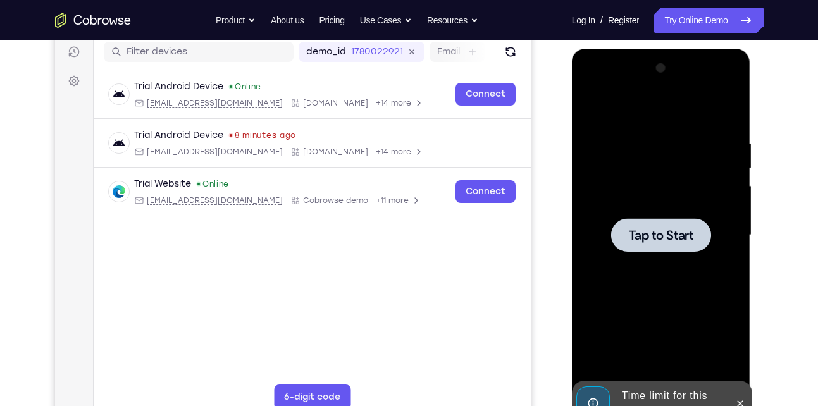
click at [662, 245] on div at bounding box center [661, 235] width 100 height 34
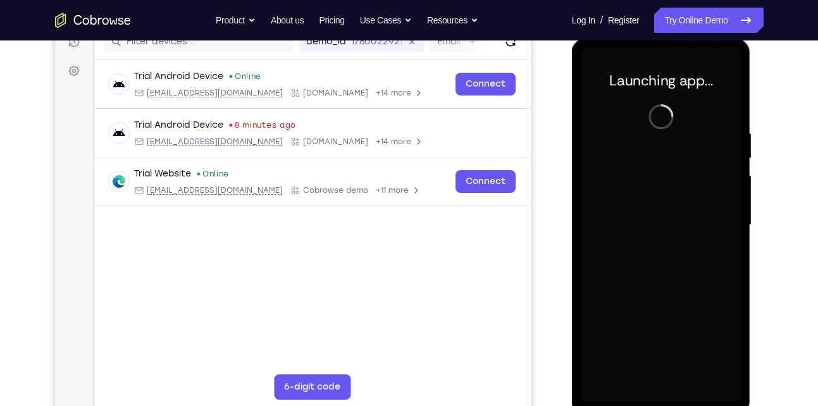
scroll to position [169, 0]
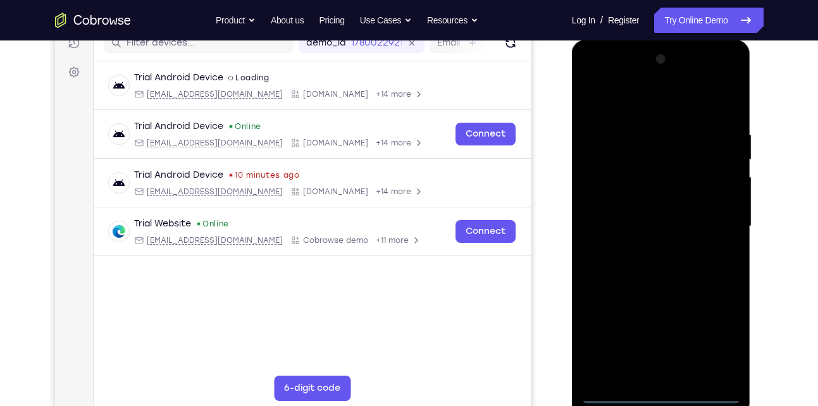
click at [655, 388] on div at bounding box center [660, 226] width 159 height 354
click at [662, 393] on div at bounding box center [660, 226] width 159 height 354
click at [711, 342] on div at bounding box center [660, 226] width 159 height 354
click at [633, 103] on div at bounding box center [660, 226] width 159 height 354
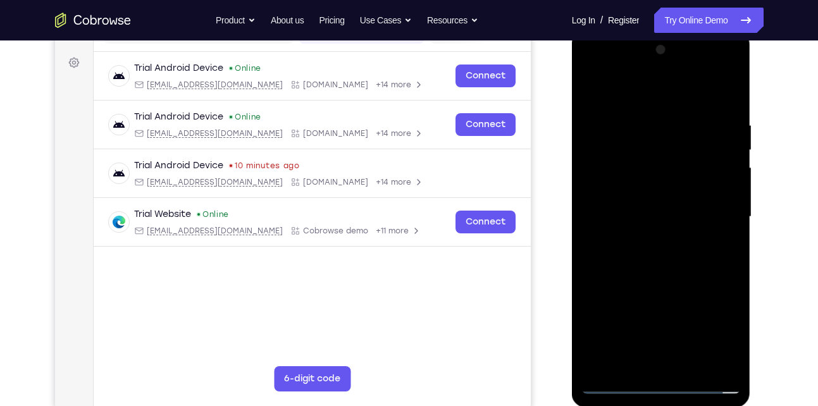
scroll to position [178, 0]
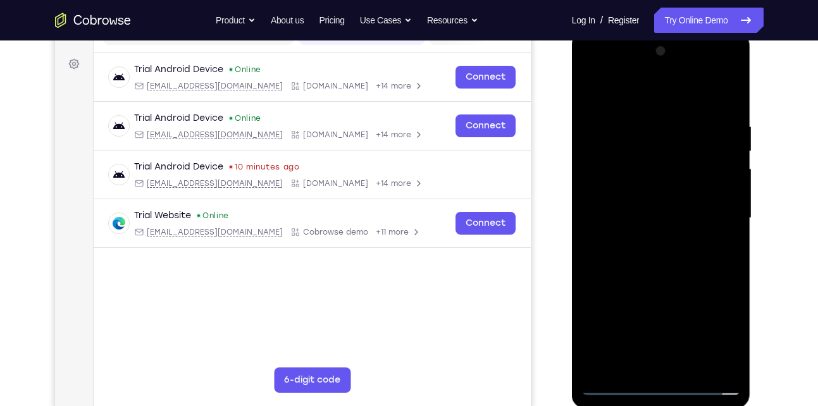
click at [716, 200] on div at bounding box center [660, 218] width 159 height 354
click at [716, 211] on div at bounding box center [660, 218] width 159 height 354
click at [648, 240] on div at bounding box center [660, 218] width 159 height 354
click at [620, 203] on div at bounding box center [660, 218] width 159 height 354
click at [627, 195] on div at bounding box center [660, 218] width 159 height 354
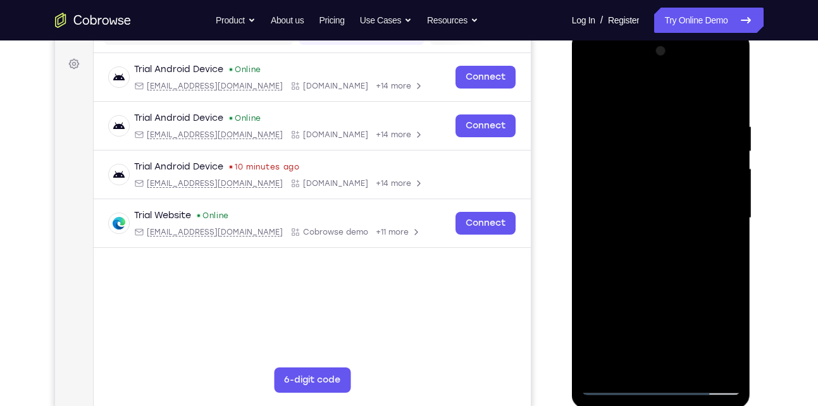
click at [652, 222] on div at bounding box center [660, 218] width 159 height 354
click at [654, 264] on div at bounding box center [660, 218] width 159 height 354
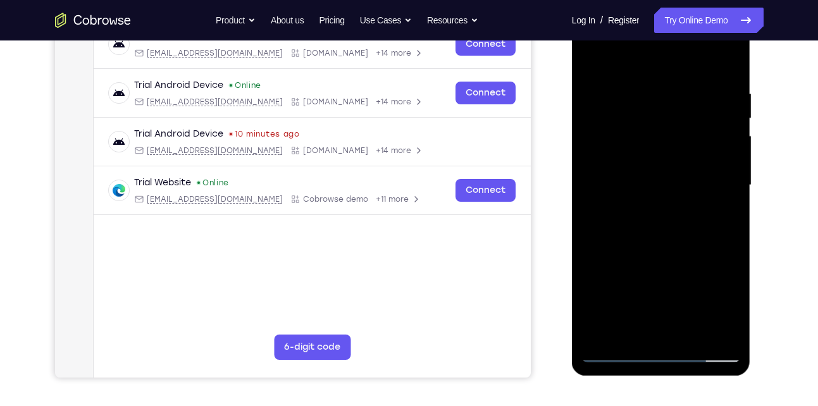
scroll to position [210, 0]
click at [663, 243] on div at bounding box center [660, 186] width 159 height 354
click at [730, 238] on div at bounding box center [660, 186] width 159 height 354
click at [643, 80] on div at bounding box center [660, 186] width 159 height 354
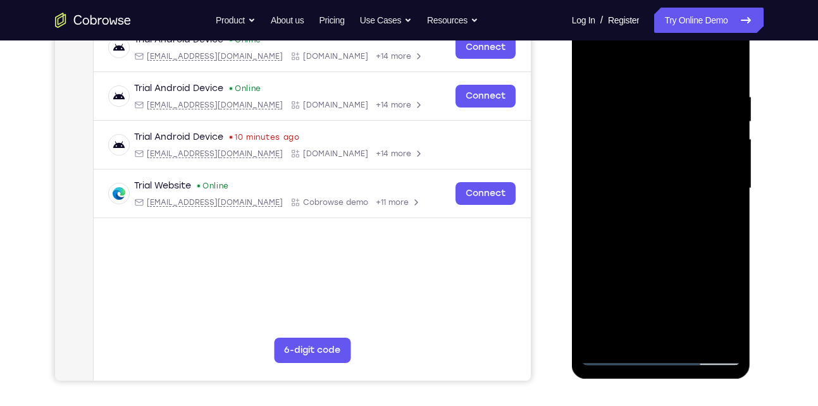
scroll to position [208, 0]
drag, startPoint x: 616, startPoint y: 73, endPoint x: 605, endPoint y: 11, distance: 62.3
click at [605, 11] on div at bounding box center [660, 188] width 159 height 354
click at [723, 66] on div at bounding box center [660, 188] width 159 height 354
click at [682, 75] on div at bounding box center [660, 188] width 159 height 354
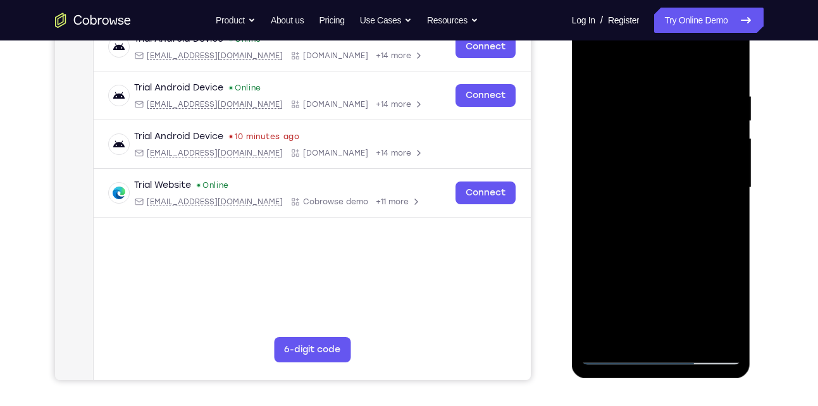
click at [723, 66] on div at bounding box center [660, 188] width 159 height 354
click at [634, 338] on div at bounding box center [660, 188] width 159 height 354
click at [614, 61] on div at bounding box center [660, 188] width 159 height 354
click at [729, 97] on div at bounding box center [660, 188] width 159 height 354
click at [640, 58] on div at bounding box center [660, 188] width 159 height 354
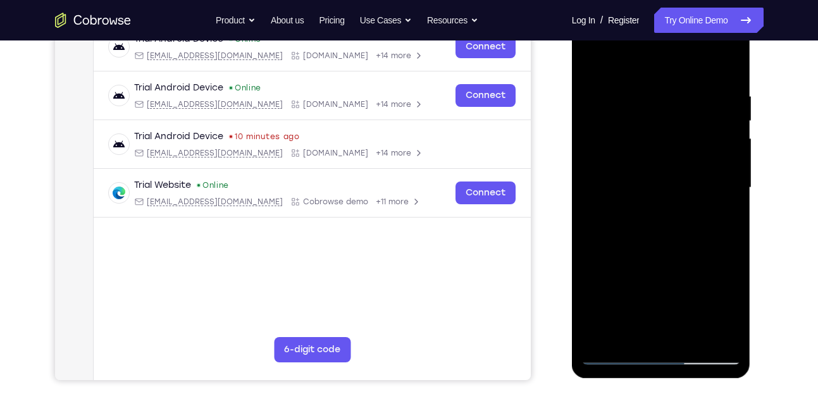
click at [630, 82] on div at bounding box center [660, 188] width 159 height 354
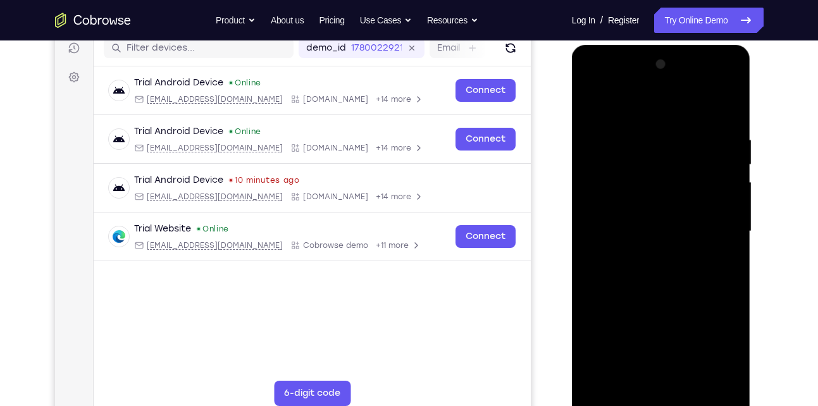
scroll to position [163, 0]
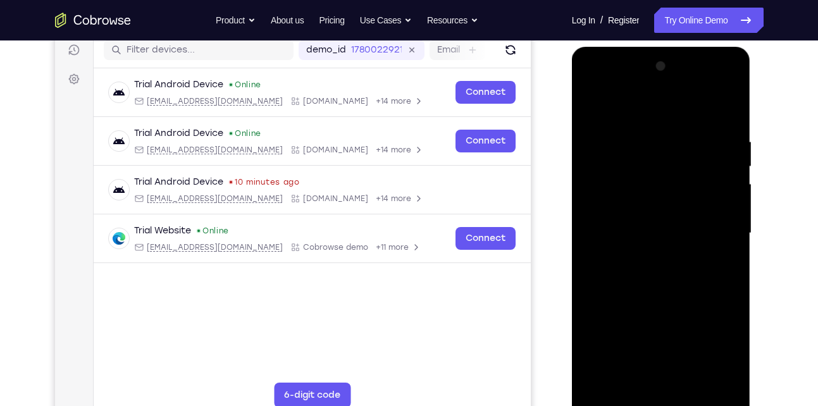
click at [606, 142] on div at bounding box center [660, 233] width 159 height 354
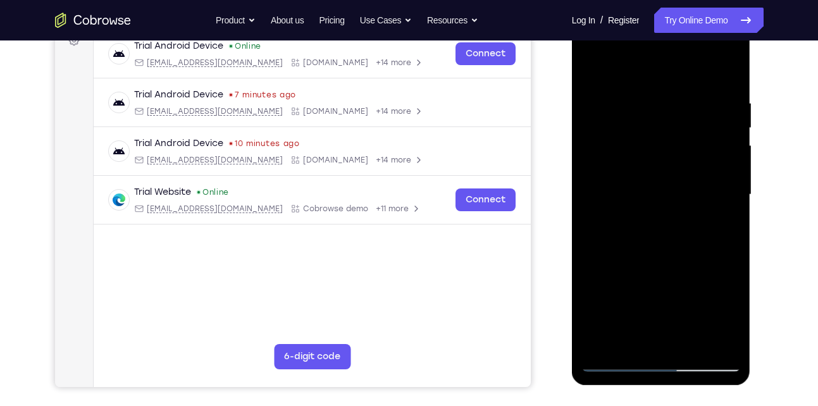
scroll to position [200, 0]
click at [593, 68] on div at bounding box center [660, 195] width 159 height 354
click at [707, 66] on div at bounding box center [660, 195] width 159 height 354
click at [729, 99] on div at bounding box center [660, 195] width 159 height 354
click at [661, 65] on div at bounding box center [660, 195] width 159 height 354
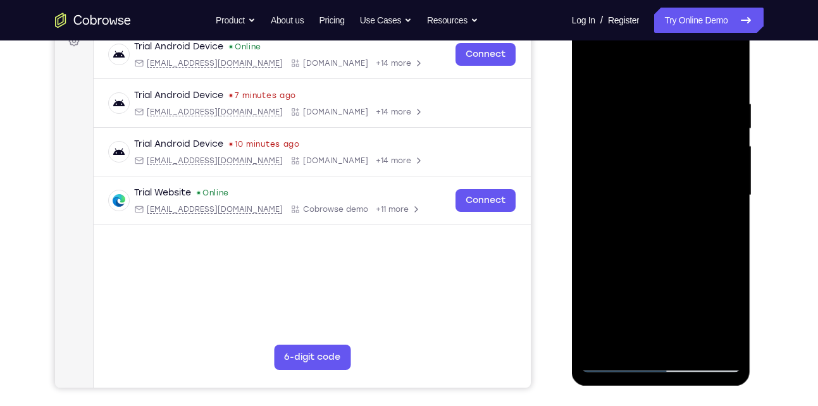
click at [646, 92] on div at bounding box center [660, 195] width 159 height 354
click at [602, 104] on div at bounding box center [660, 195] width 159 height 354
click at [603, 102] on div at bounding box center [660, 195] width 159 height 354
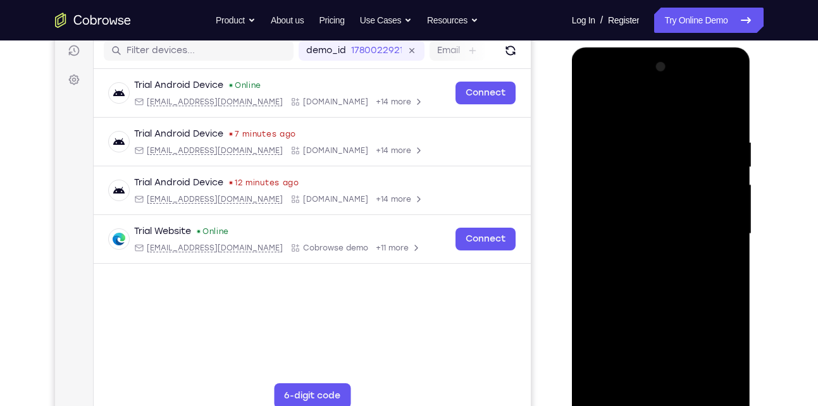
scroll to position [161, 0]
click at [593, 104] on div at bounding box center [660, 235] width 159 height 354
click at [707, 109] on div at bounding box center [660, 235] width 159 height 354
click at [729, 143] on div at bounding box center [660, 235] width 159 height 354
click at [725, 108] on div at bounding box center [660, 235] width 159 height 354
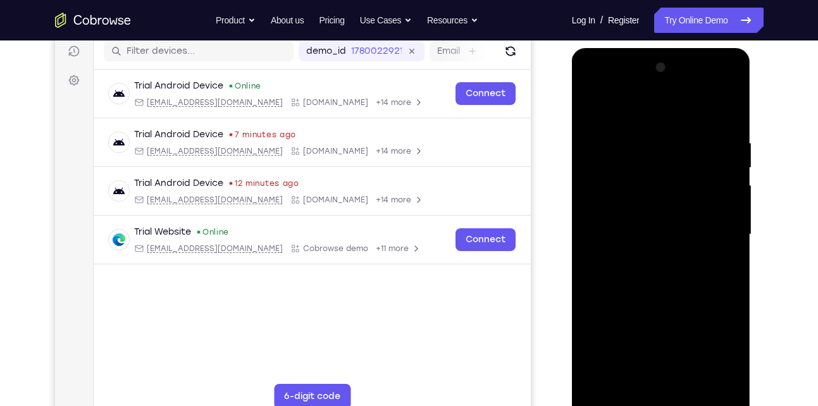
click at [661, 202] on div at bounding box center [660, 235] width 159 height 354
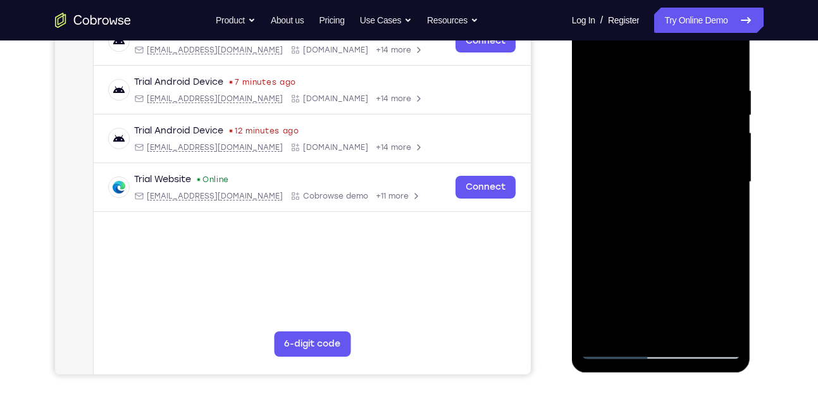
scroll to position [213, 0]
click at [592, 53] on div at bounding box center [660, 183] width 159 height 354
click at [720, 247] on div at bounding box center [660, 183] width 159 height 354
click at [590, 55] on div at bounding box center [660, 183] width 159 height 354
click at [622, 94] on div at bounding box center [660, 183] width 159 height 354
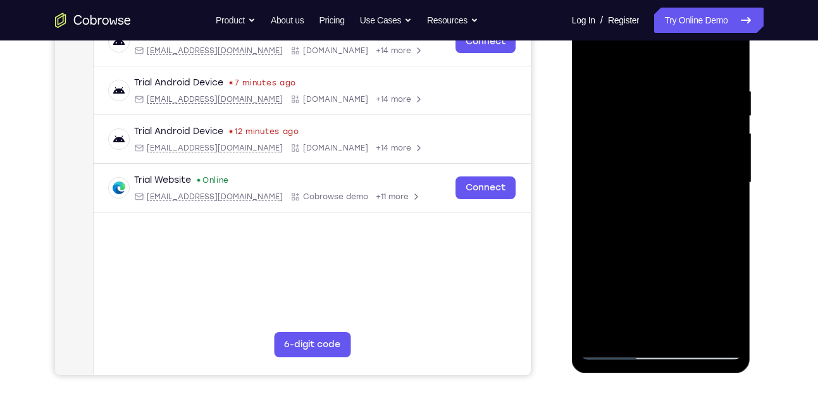
scroll to position [249, 0]
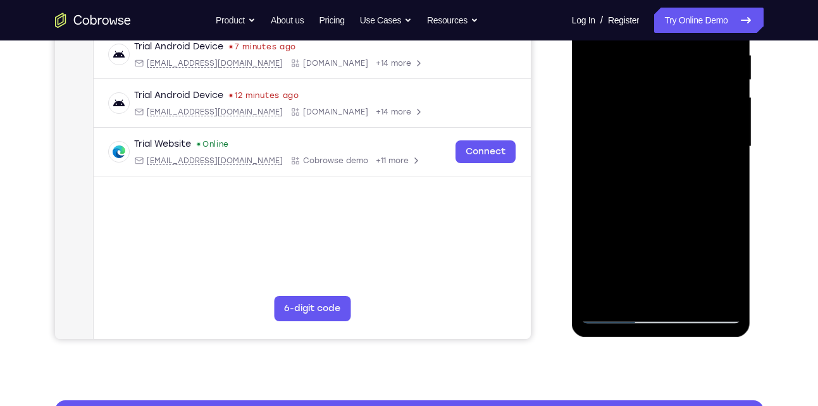
click at [730, 155] on div at bounding box center [660, 147] width 159 height 354
click at [729, 152] on div at bounding box center [660, 147] width 159 height 354
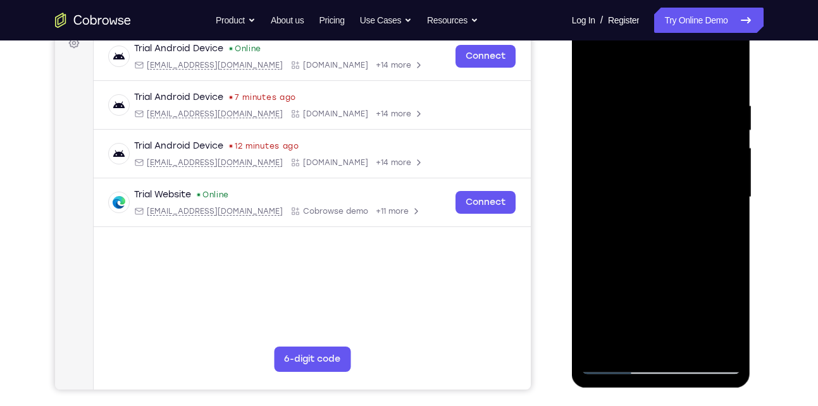
scroll to position [198, 0]
click at [593, 70] on div at bounding box center [660, 198] width 159 height 354
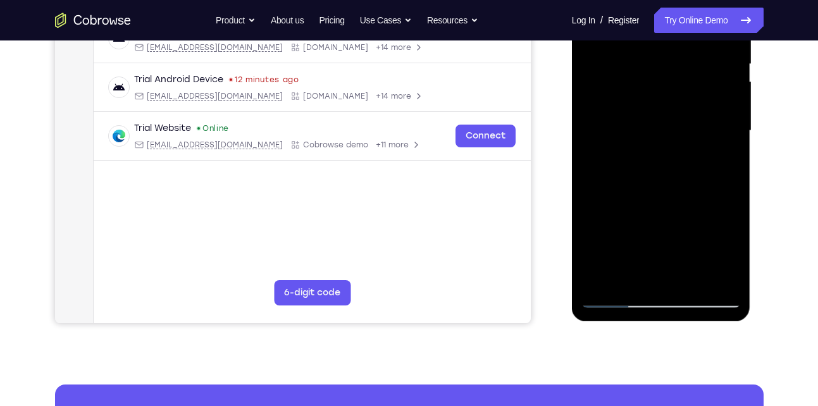
scroll to position [266, 0]
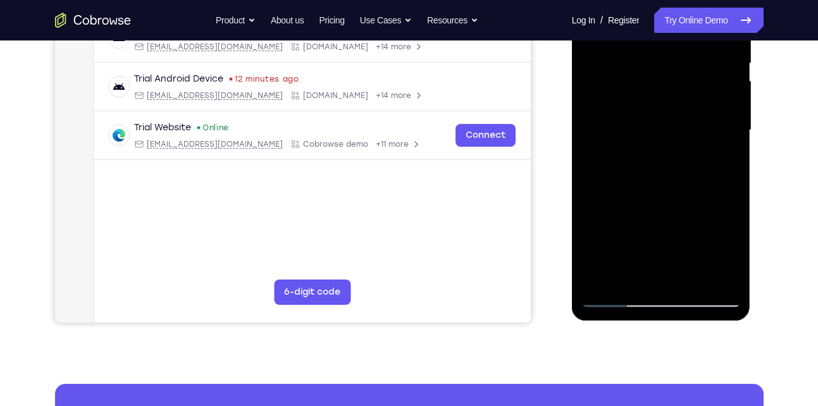
click at [658, 200] on div at bounding box center [660, 130] width 159 height 354
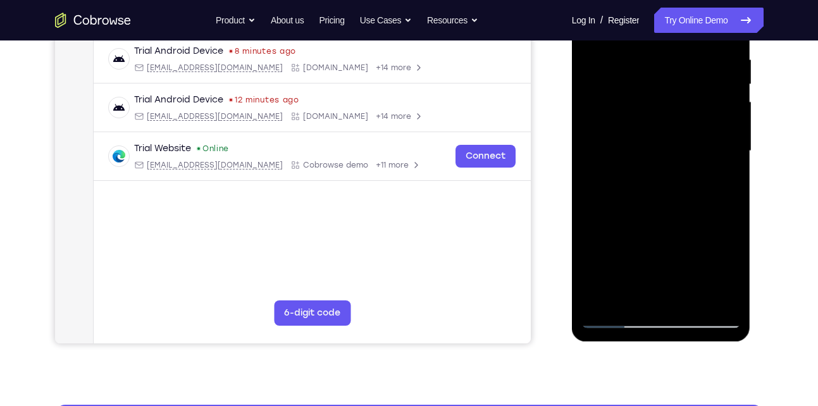
scroll to position [243, 0]
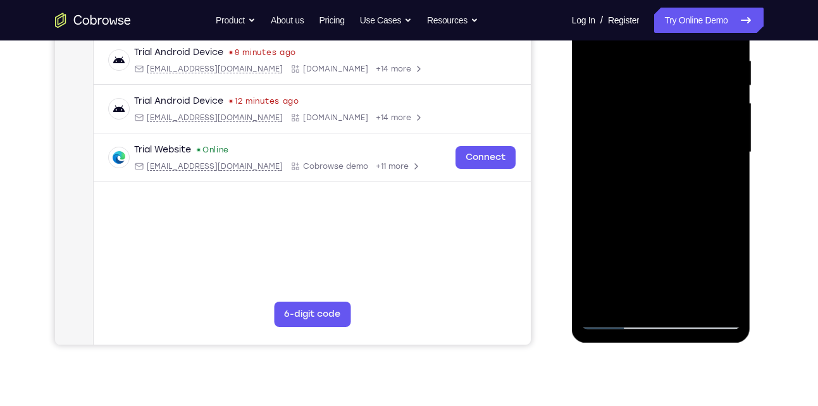
click at [733, 161] on div at bounding box center [660, 152] width 159 height 354
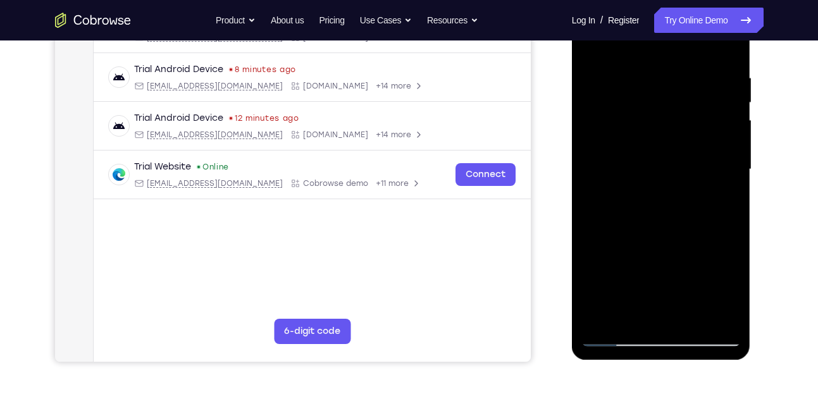
click at [603, 314] on div at bounding box center [660, 169] width 159 height 354
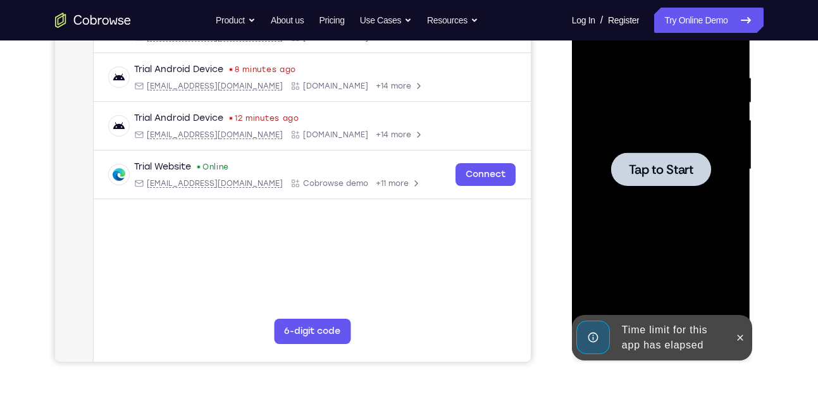
click at [647, 173] on span "Tap to Start" at bounding box center [661, 169] width 65 height 13
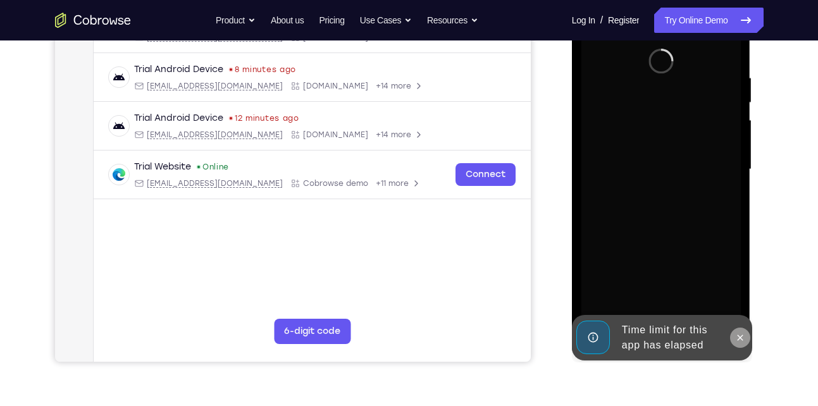
click at [741, 342] on icon at bounding box center [740, 338] width 10 height 10
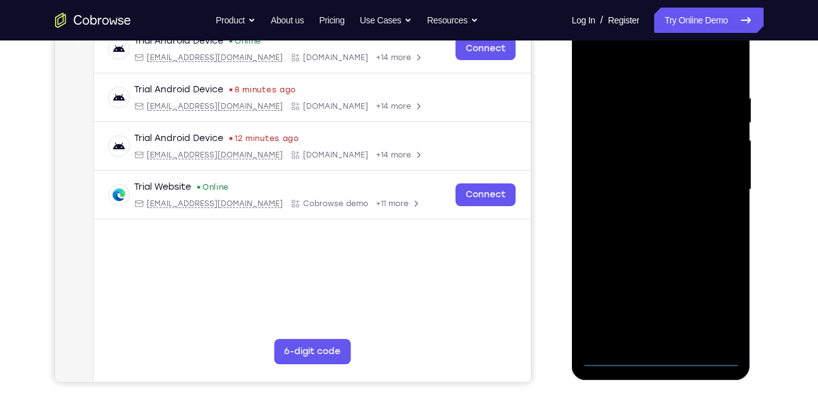
scroll to position [207, 0]
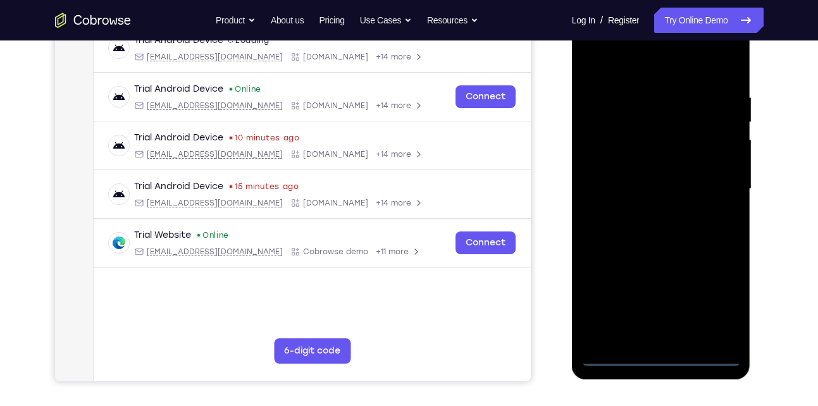
click at [664, 358] on div at bounding box center [660, 189] width 159 height 354
click at [718, 301] on div at bounding box center [660, 189] width 159 height 354
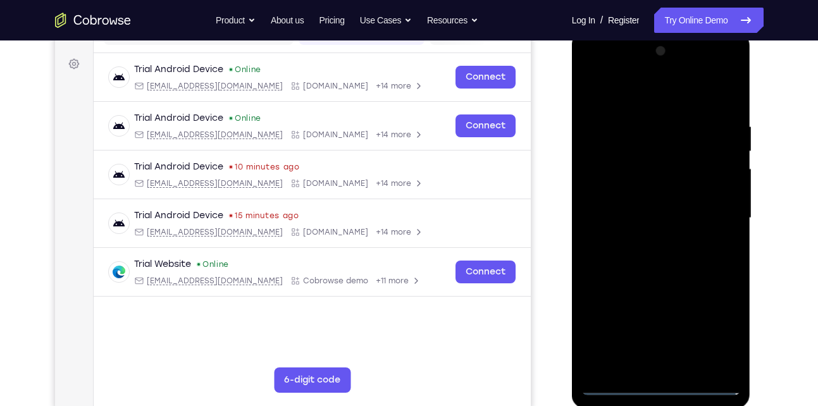
click at [648, 85] on div at bounding box center [660, 218] width 159 height 354
click at [716, 214] on div at bounding box center [660, 218] width 159 height 354
click at [652, 241] on div at bounding box center [660, 218] width 159 height 354
click at [633, 205] on div at bounding box center [660, 218] width 159 height 354
click at [641, 190] on div at bounding box center [660, 218] width 159 height 354
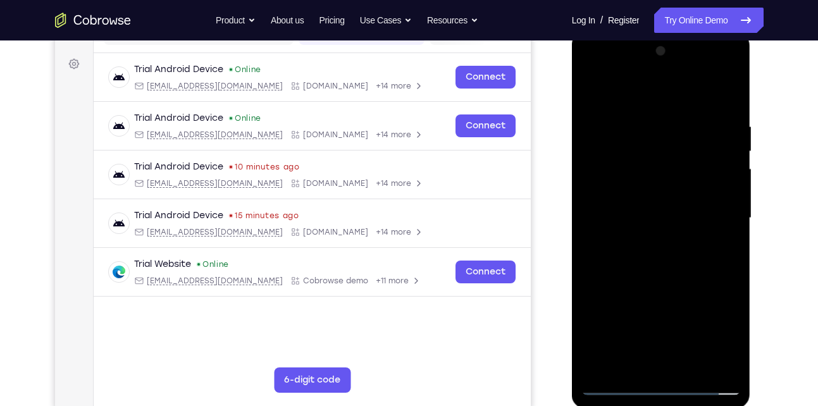
click at [725, 192] on div at bounding box center [660, 218] width 159 height 354
click at [674, 218] on div at bounding box center [660, 218] width 159 height 354
click at [665, 261] on div at bounding box center [660, 218] width 159 height 354
click at [655, 283] on div at bounding box center [660, 218] width 159 height 354
click at [680, 121] on div at bounding box center [660, 218] width 159 height 354
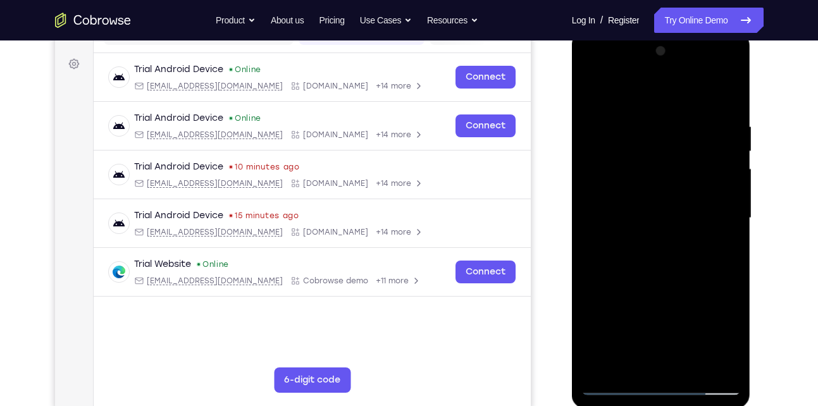
click at [722, 99] on div at bounding box center [660, 218] width 159 height 354
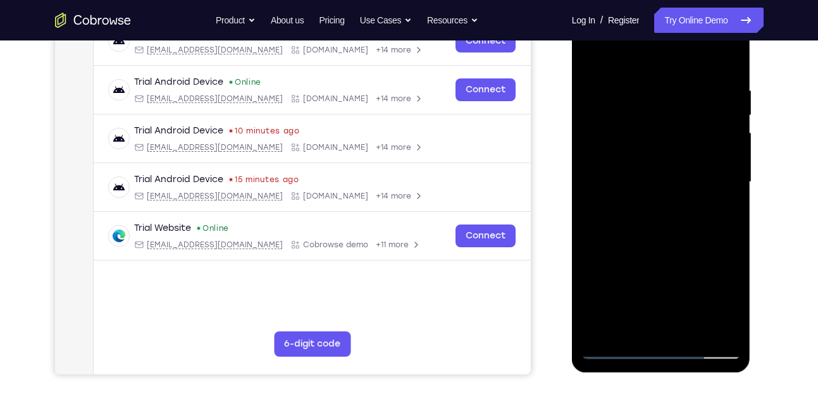
scroll to position [217, 0]
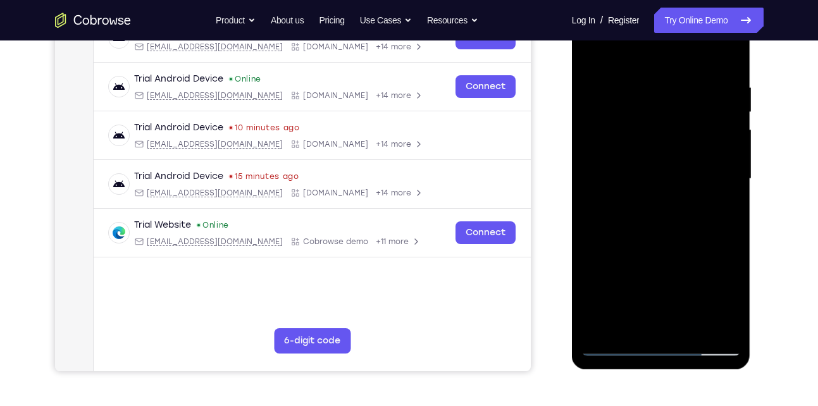
click at [692, 324] on div at bounding box center [660, 179] width 159 height 354
click at [665, 243] on div at bounding box center [660, 179] width 159 height 354
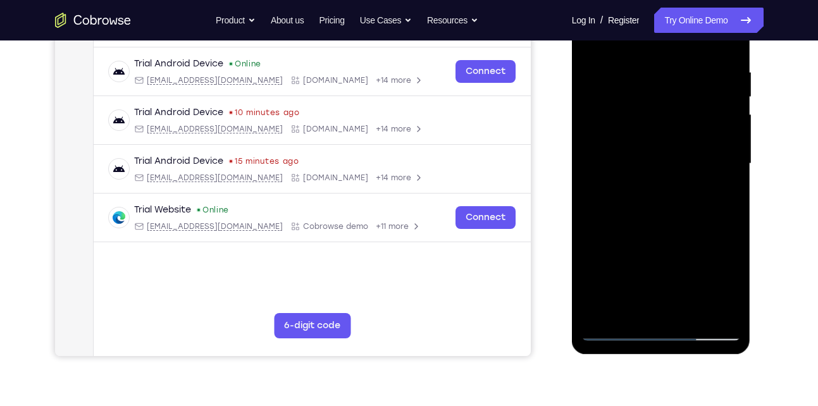
click at [663, 128] on div at bounding box center [660, 164] width 159 height 354
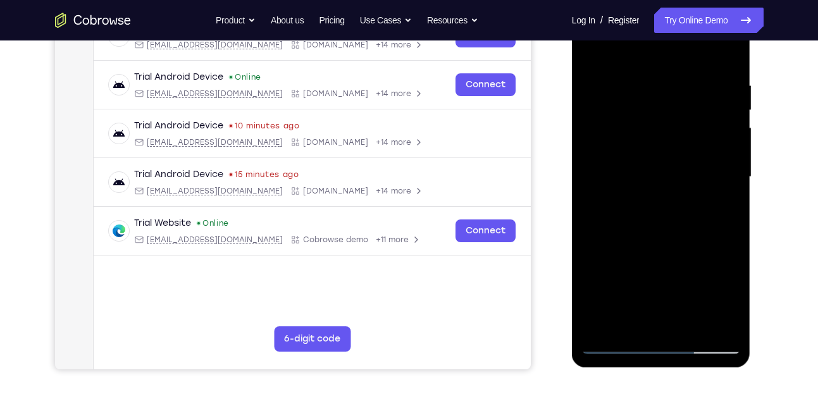
scroll to position [218, 0]
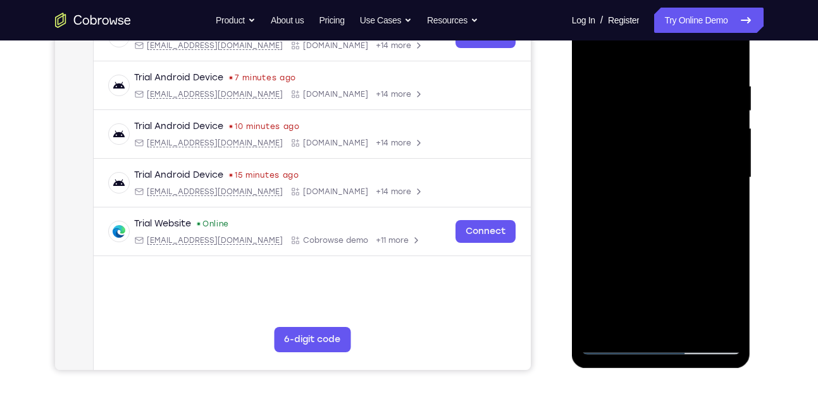
click at [634, 326] on div at bounding box center [660, 178] width 159 height 354
click at [718, 212] on div at bounding box center [660, 178] width 159 height 354
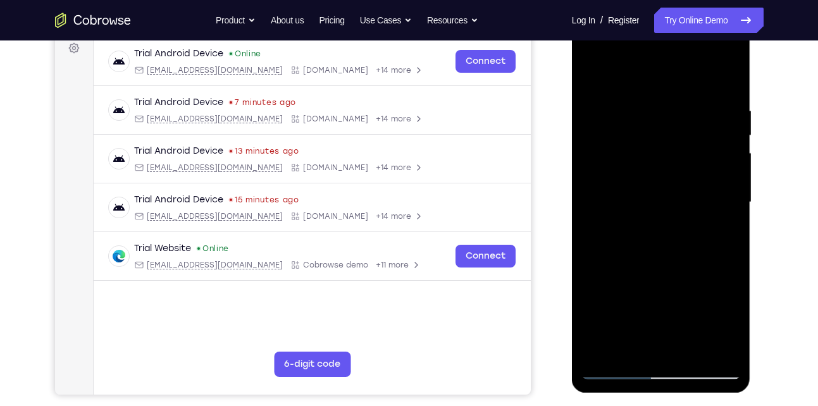
scroll to position [196, 0]
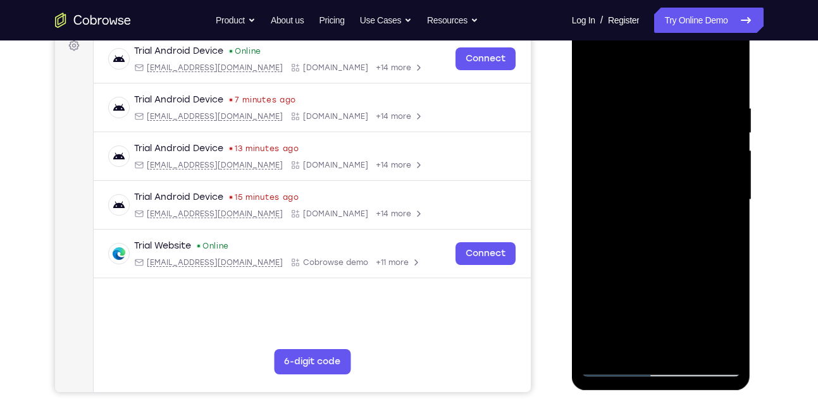
click at [727, 317] on div at bounding box center [660, 200] width 159 height 354
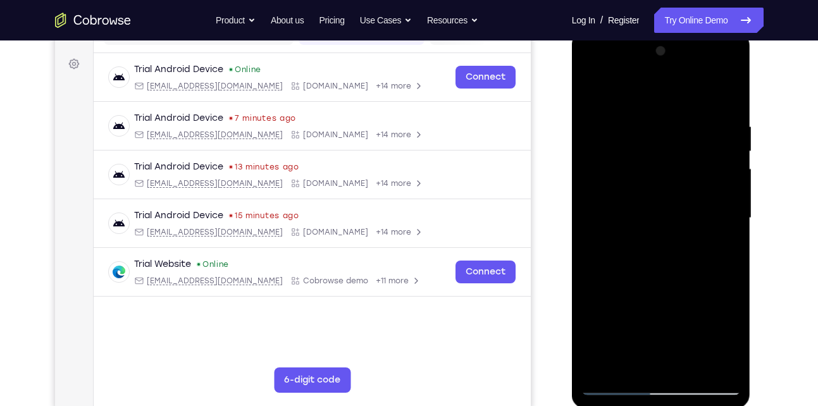
scroll to position [173, 0]
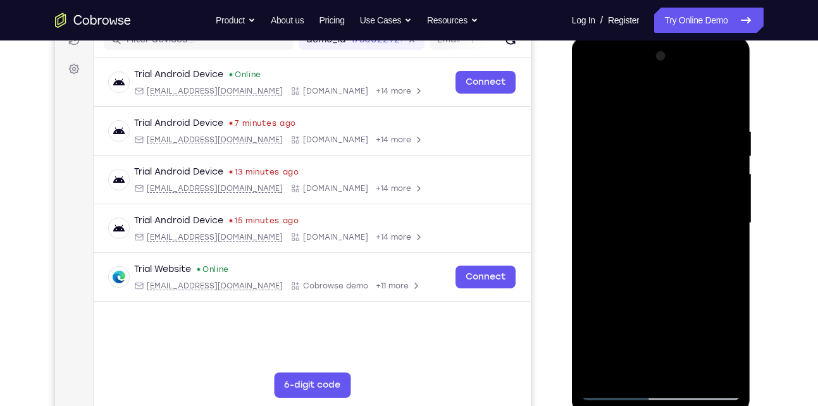
click at [591, 100] on div at bounding box center [660, 223] width 159 height 354
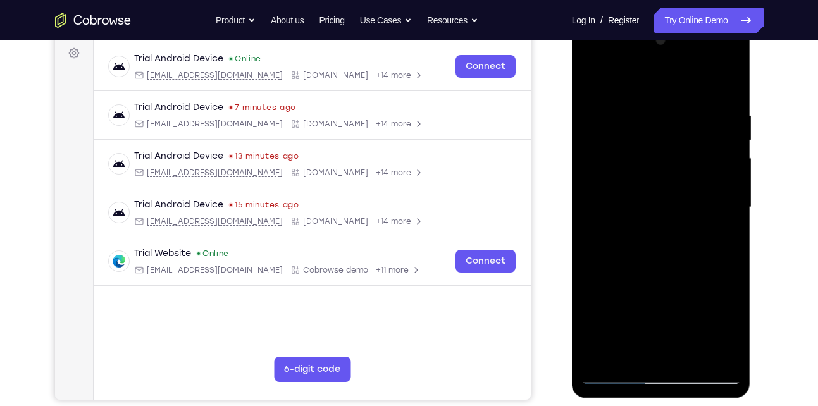
scroll to position [188, 0]
click at [591, 81] on div at bounding box center [660, 208] width 159 height 354
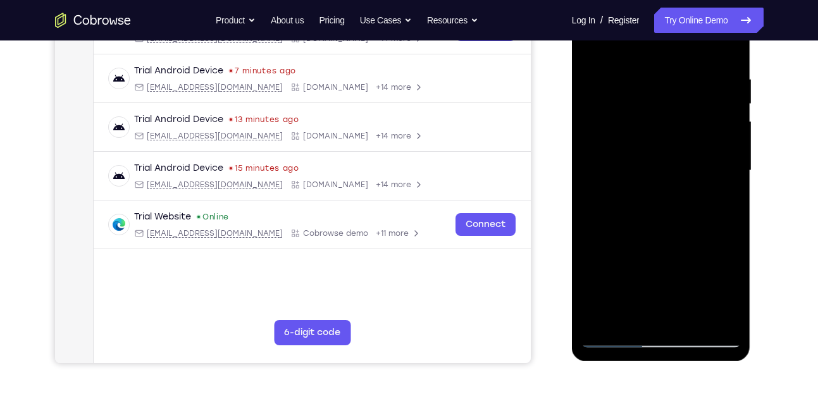
scroll to position [223, 0]
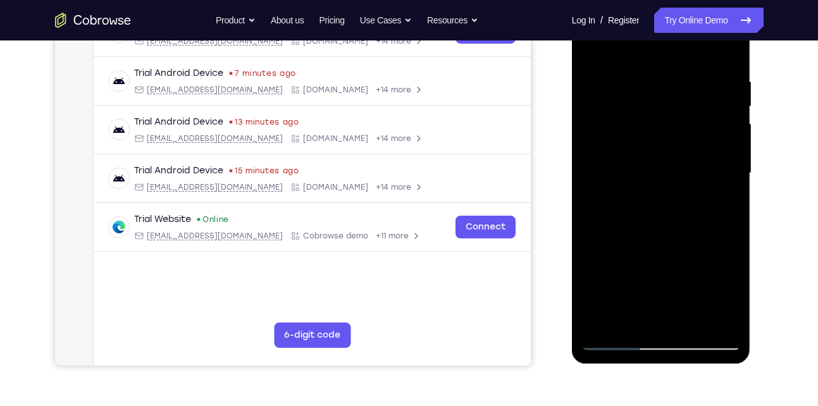
drag, startPoint x: 649, startPoint y: 203, endPoint x: 638, endPoint y: 11, distance: 191.9
click at [638, 11] on div at bounding box center [660, 173] width 159 height 354
drag, startPoint x: 636, startPoint y: 219, endPoint x: 627, endPoint y: 11, distance: 207.6
click at [627, 11] on div at bounding box center [660, 173] width 159 height 354
drag, startPoint x: 646, startPoint y: 179, endPoint x: 618, endPoint y: 41, distance: 140.5
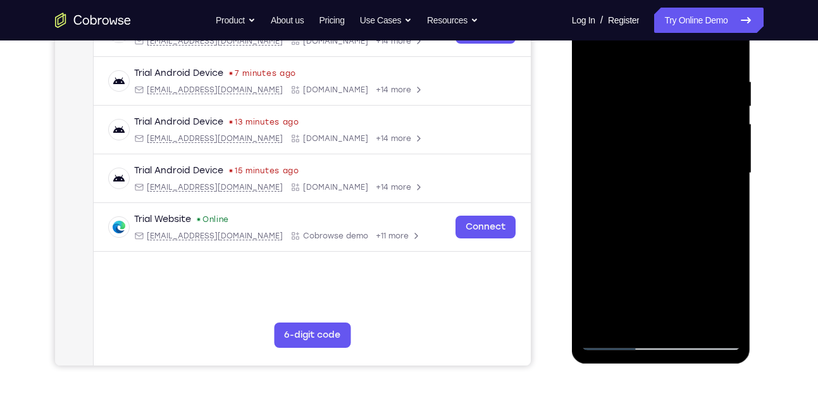
click at [618, 41] on div at bounding box center [660, 173] width 159 height 354
click at [735, 170] on div at bounding box center [660, 173] width 159 height 354
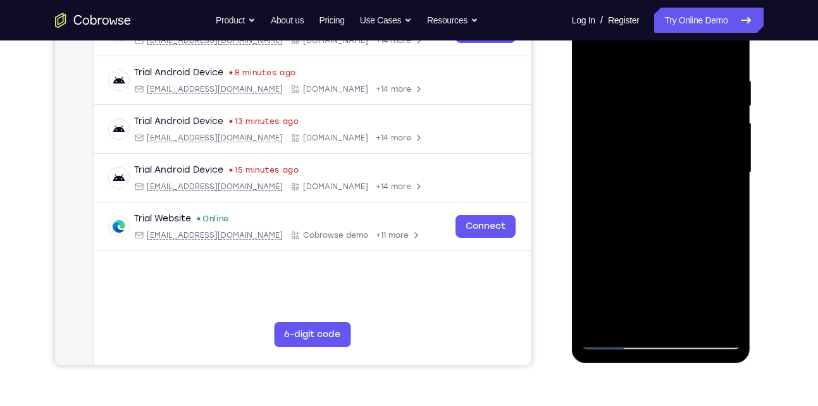
click at [732, 170] on div at bounding box center [660, 173] width 159 height 354
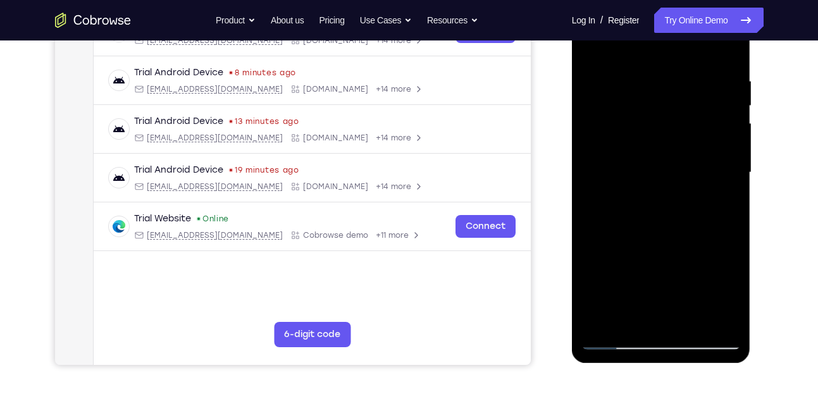
click at [732, 170] on div at bounding box center [660, 173] width 159 height 354
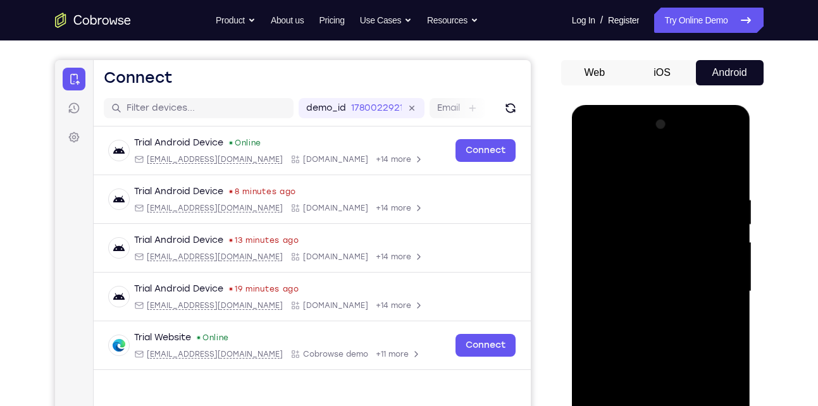
scroll to position [106, 0]
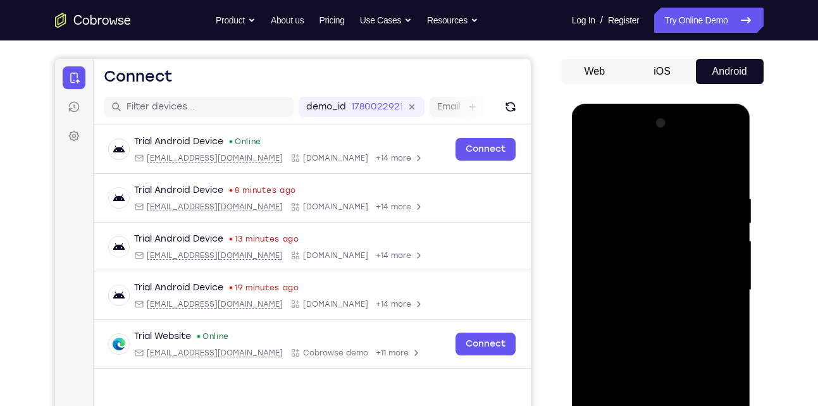
drag, startPoint x: 697, startPoint y: 183, endPoint x: 716, endPoint y: 132, distance: 54.8
click at [716, 132] on div at bounding box center [660, 290] width 159 height 354
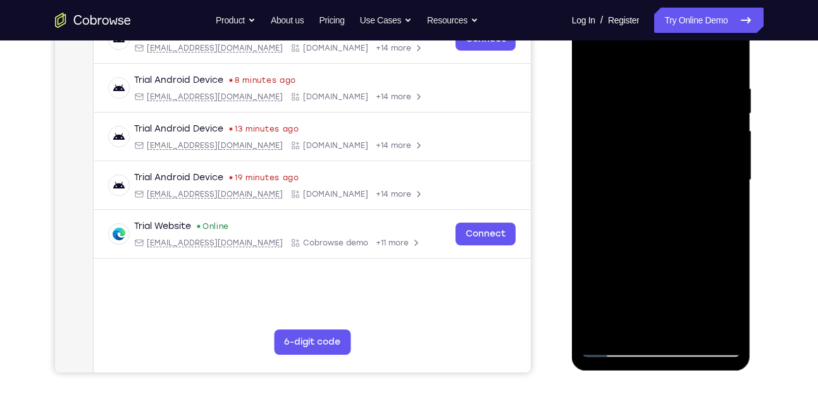
scroll to position [237, 0]
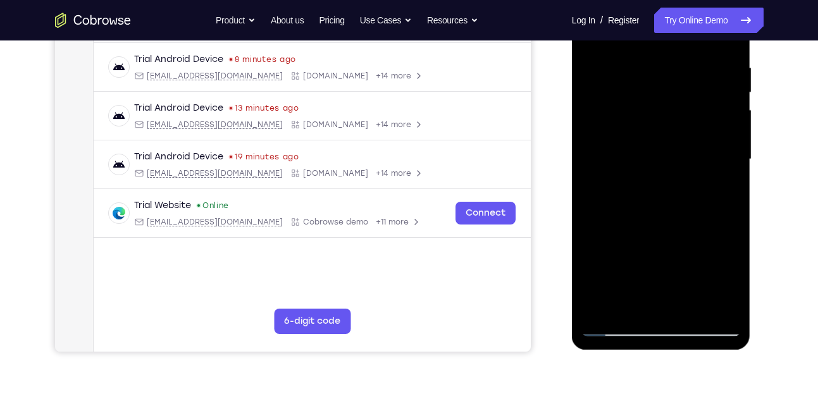
click at [605, 216] on div at bounding box center [660, 159] width 159 height 354
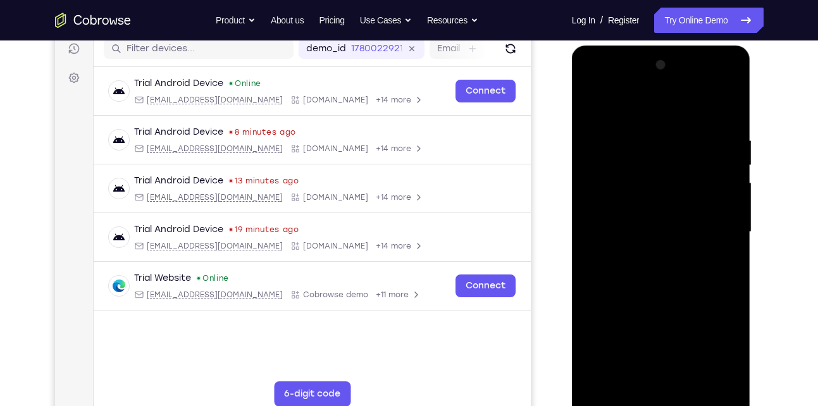
scroll to position [163, 0]
drag, startPoint x: 691, startPoint y: 126, endPoint x: 689, endPoint y: 226, distance: 99.9
click at [689, 226] on div at bounding box center [660, 233] width 159 height 354
drag, startPoint x: 695, startPoint y: 215, endPoint x: 695, endPoint y: 178, distance: 37.3
click at [695, 178] on div at bounding box center [660, 233] width 159 height 354
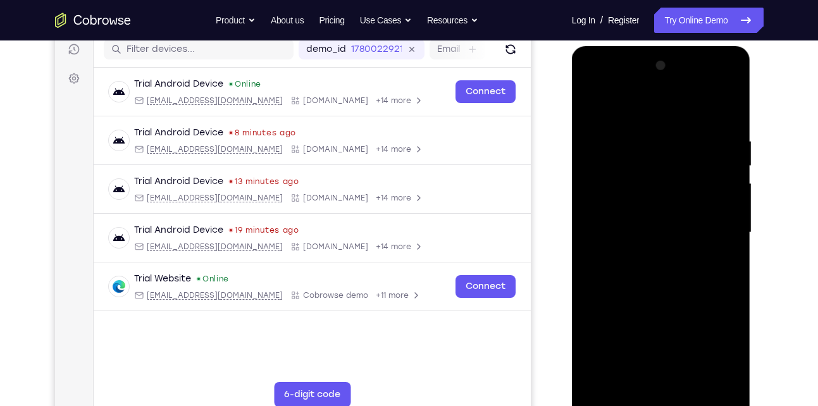
drag, startPoint x: 696, startPoint y: 223, endPoint x: 698, endPoint y: 171, distance: 51.3
click at [698, 171] on div at bounding box center [660, 233] width 159 height 354
drag, startPoint x: 702, startPoint y: 242, endPoint x: 708, endPoint y: 187, distance: 55.4
click at [708, 187] on div at bounding box center [660, 233] width 159 height 354
drag, startPoint x: 701, startPoint y: 259, endPoint x: 714, endPoint y: 188, distance: 72.1
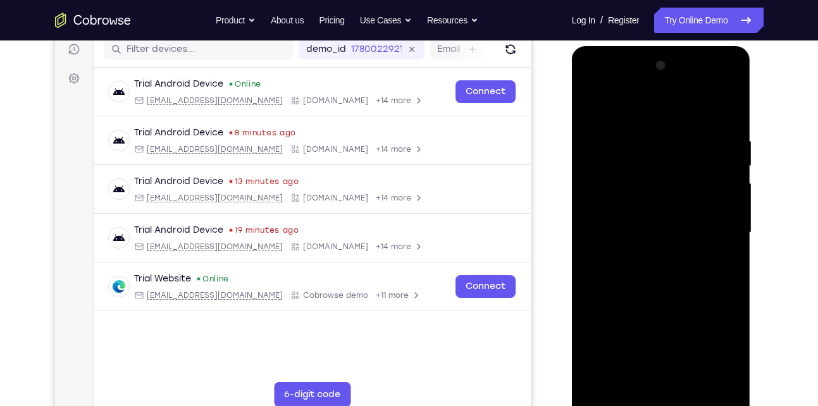
click at [714, 188] on div at bounding box center [660, 233] width 159 height 354
drag, startPoint x: 704, startPoint y: 229, endPoint x: 707, endPoint y: 171, distance: 58.2
click at [707, 171] on div at bounding box center [660, 233] width 159 height 354
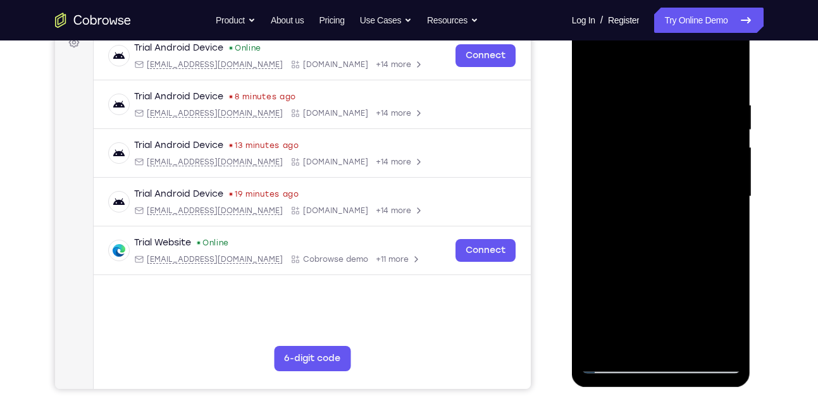
scroll to position [200, 0]
drag, startPoint x: 695, startPoint y: 226, endPoint x: 704, endPoint y: 158, distance: 69.0
click at [704, 158] on div at bounding box center [660, 196] width 159 height 354
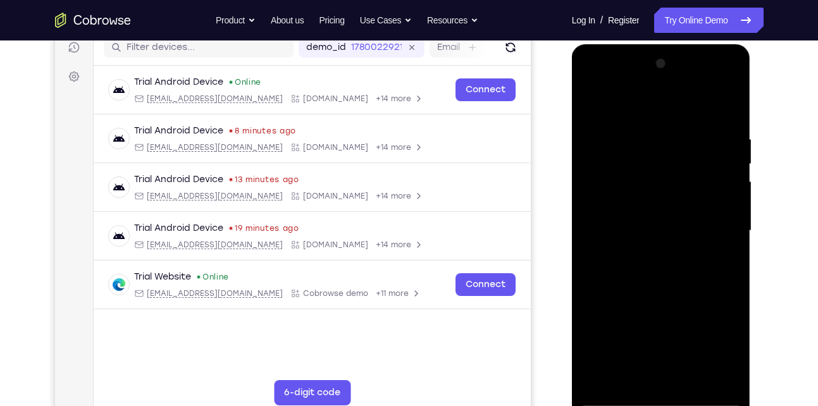
scroll to position [164, 0]
click at [591, 102] on div at bounding box center [660, 231] width 159 height 354
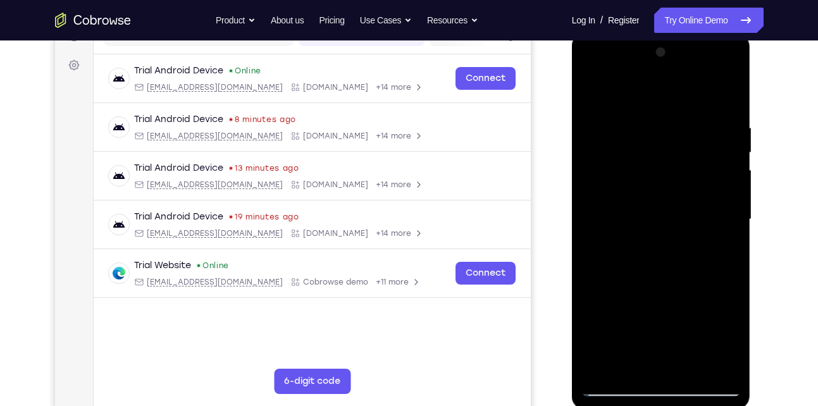
scroll to position [176, 0]
click at [727, 275] on div at bounding box center [660, 220] width 159 height 354
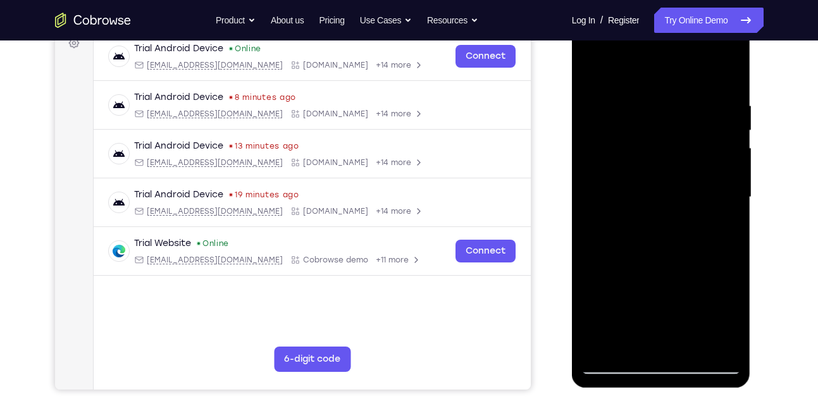
drag, startPoint x: 635, startPoint y: 241, endPoint x: 639, endPoint y: 216, distance: 25.0
click at [639, 216] on div at bounding box center [660, 197] width 159 height 354
click at [586, 209] on div at bounding box center [660, 197] width 159 height 354
